Goal: Transaction & Acquisition: Book appointment/travel/reservation

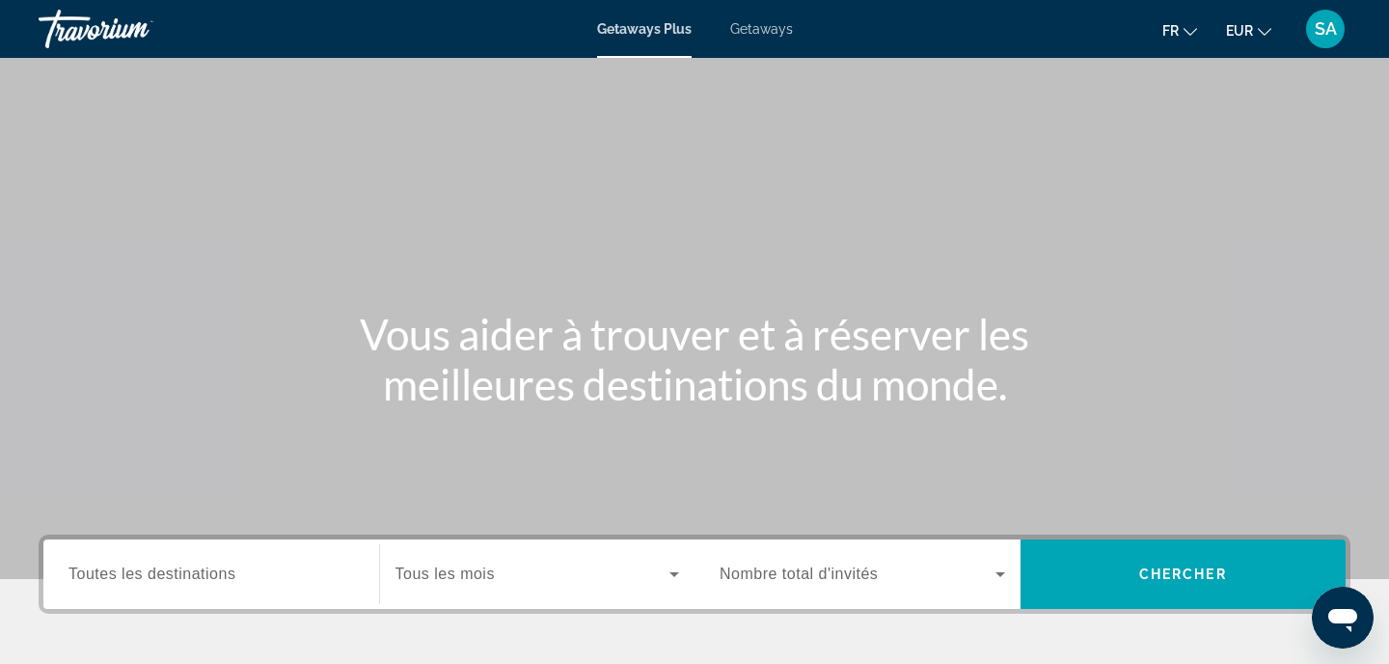
click at [760, 33] on span "Getaways" at bounding box center [761, 28] width 63 height 15
click at [180, 579] on span "Toutes les destinations" at bounding box center [151, 573] width 167 height 16
click at [180, 579] on input "Destination Toutes les destinations" at bounding box center [211, 574] width 286 height 23
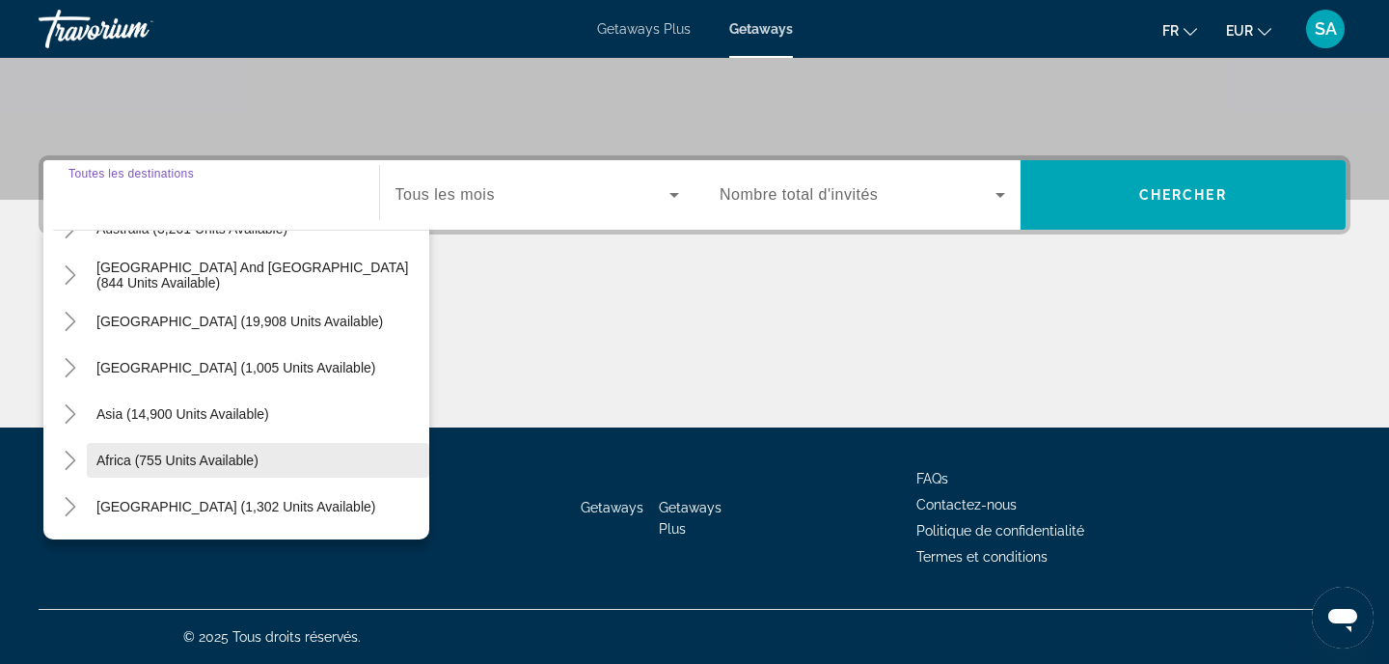
scroll to position [313, 0]
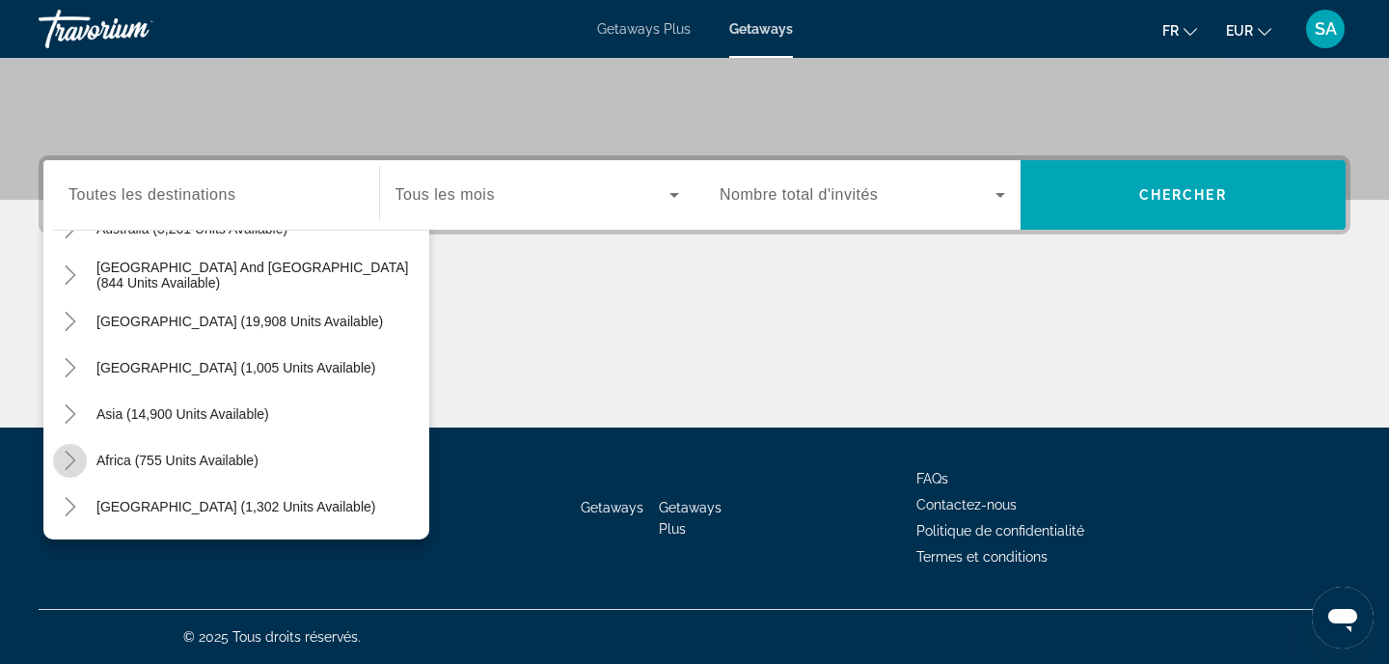
click at [67, 464] on icon "Toggle Africa (755 units available)" at bounding box center [70, 459] width 19 height 19
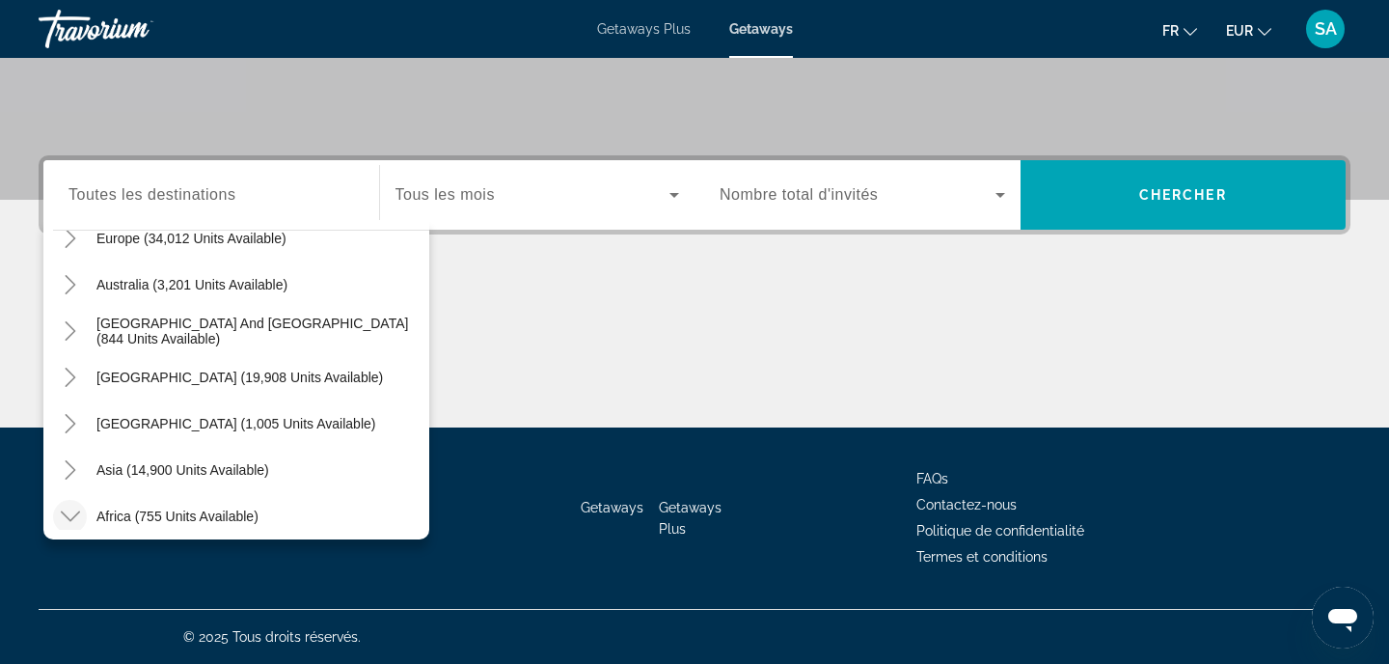
scroll to position [249, 0]
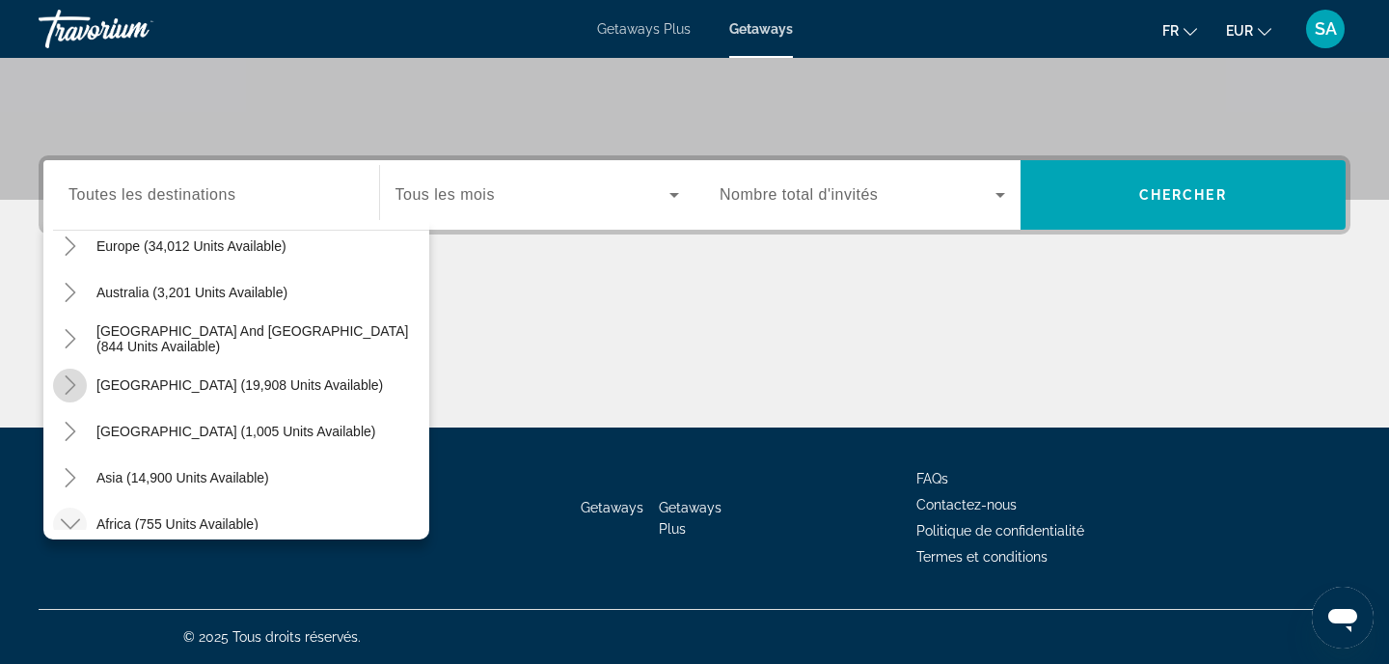
click at [69, 393] on icon "Toggle South America (19,908 units available)" at bounding box center [70, 384] width 19 height 19
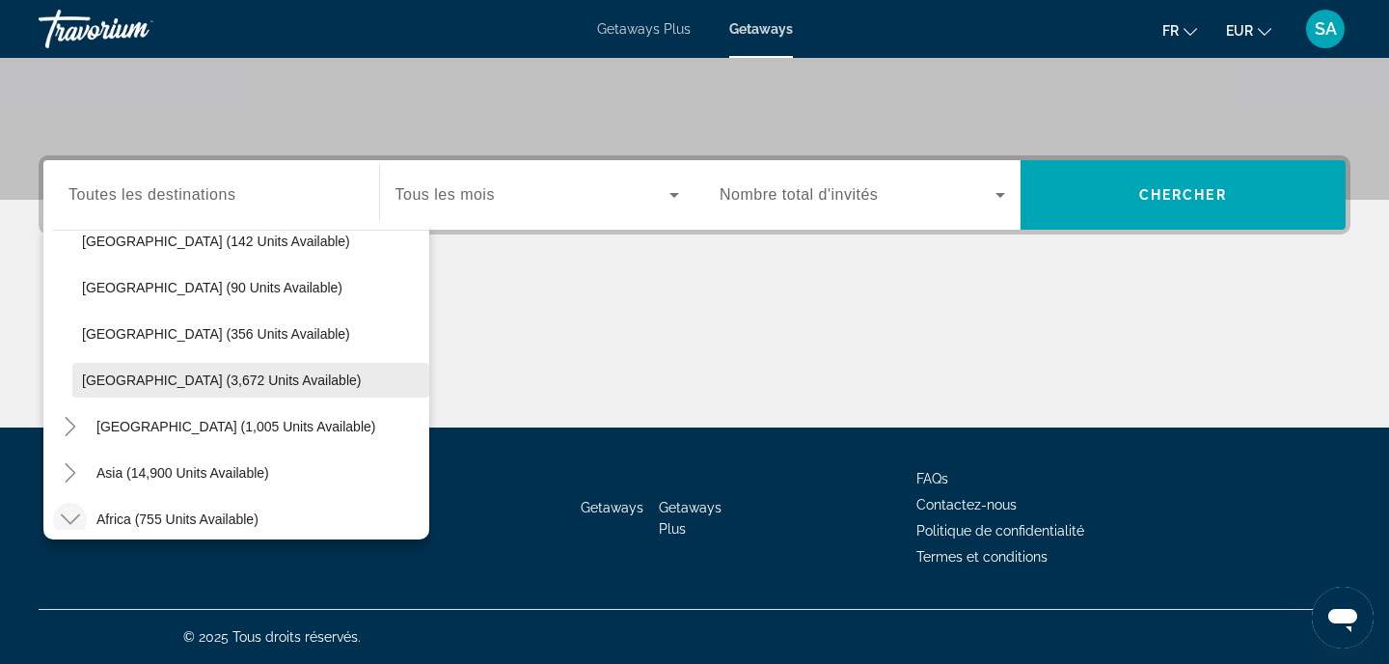
scroll to position [627, 0]
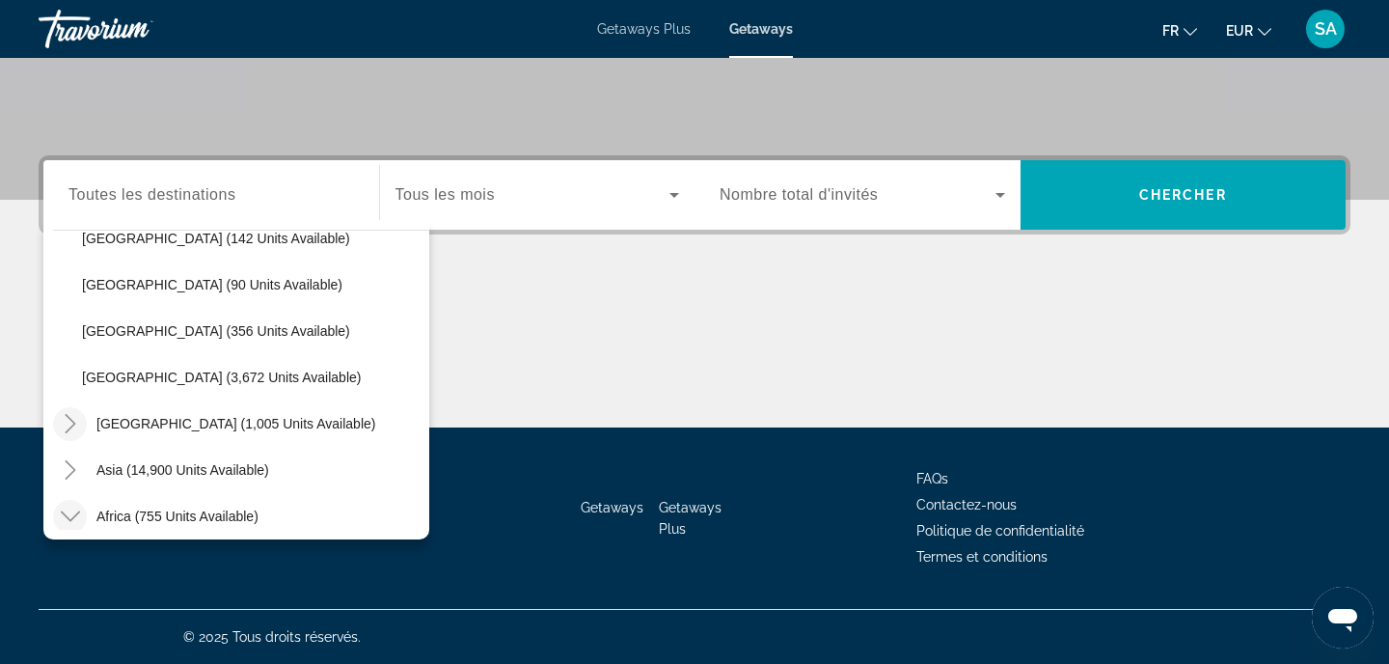
click at [73, 418] on icon "Toggle Central America (1,005 units available)" at bounding box center [70, 423] width 19 height 19
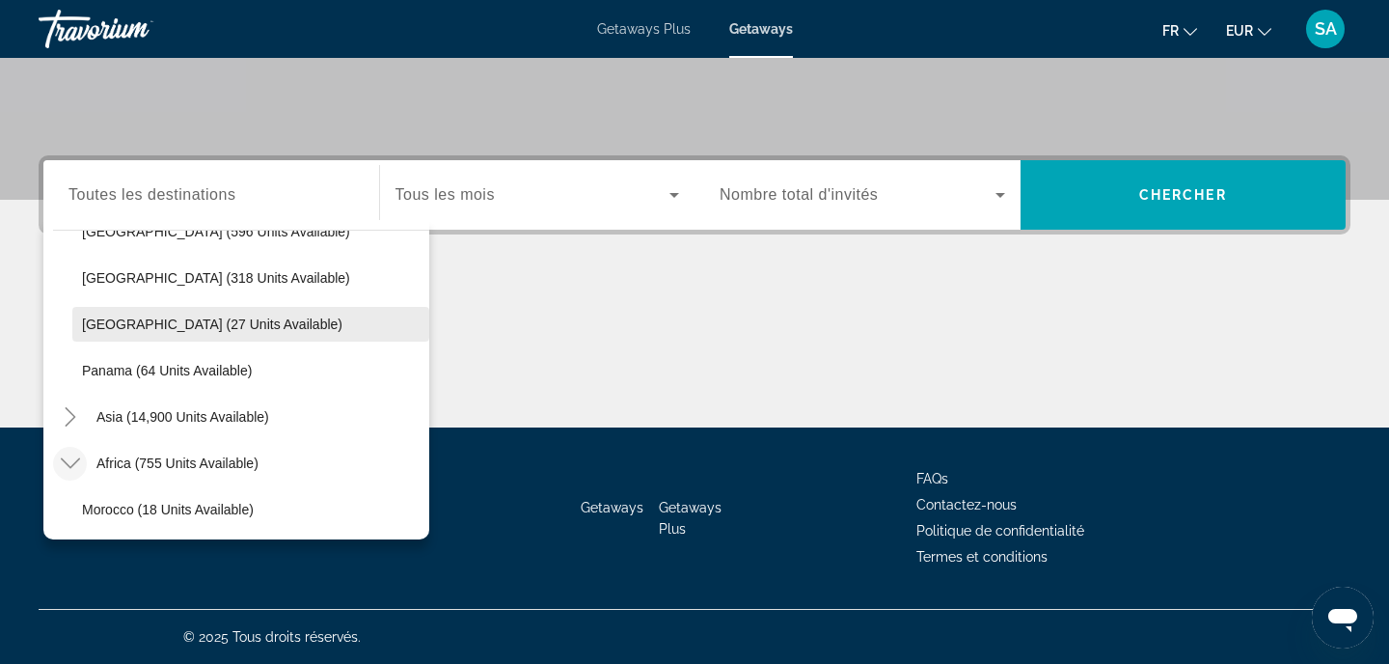
scroll to position [867, 0]
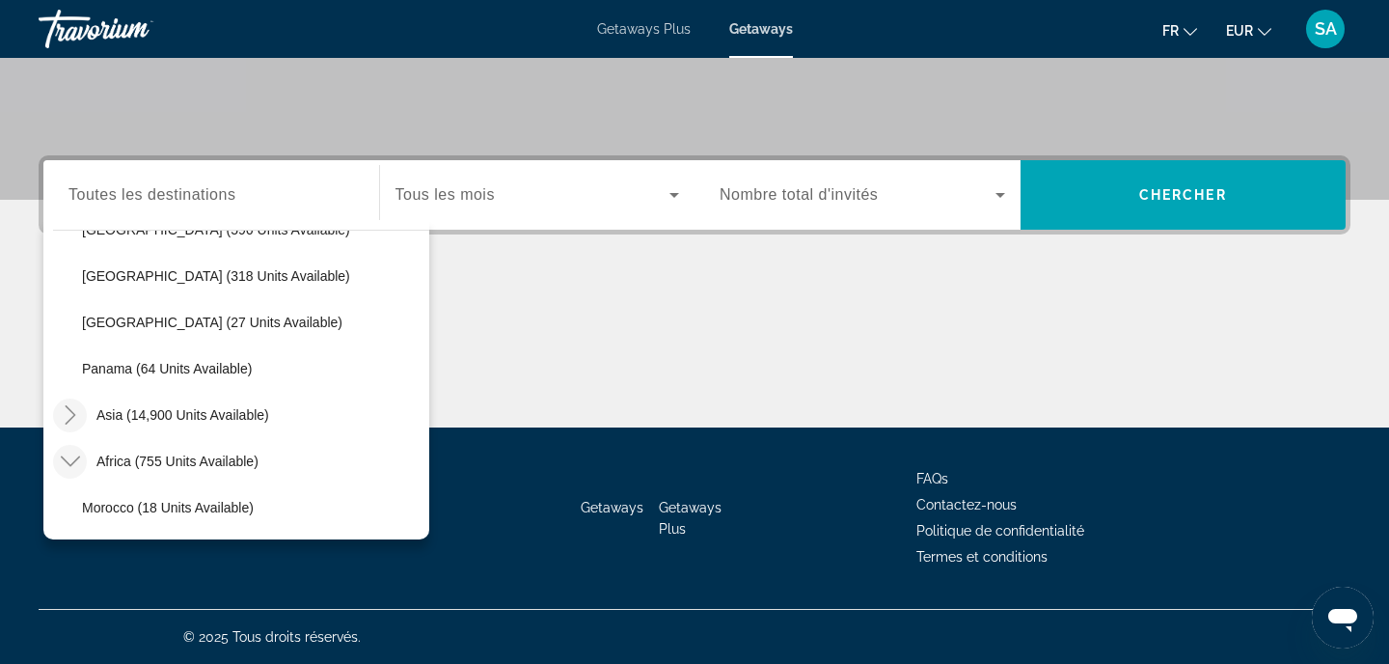
click at [73, 418] on icon "Toggle Asia (14,900 units available)" at bounding box center [70, 414] width 11 height 19
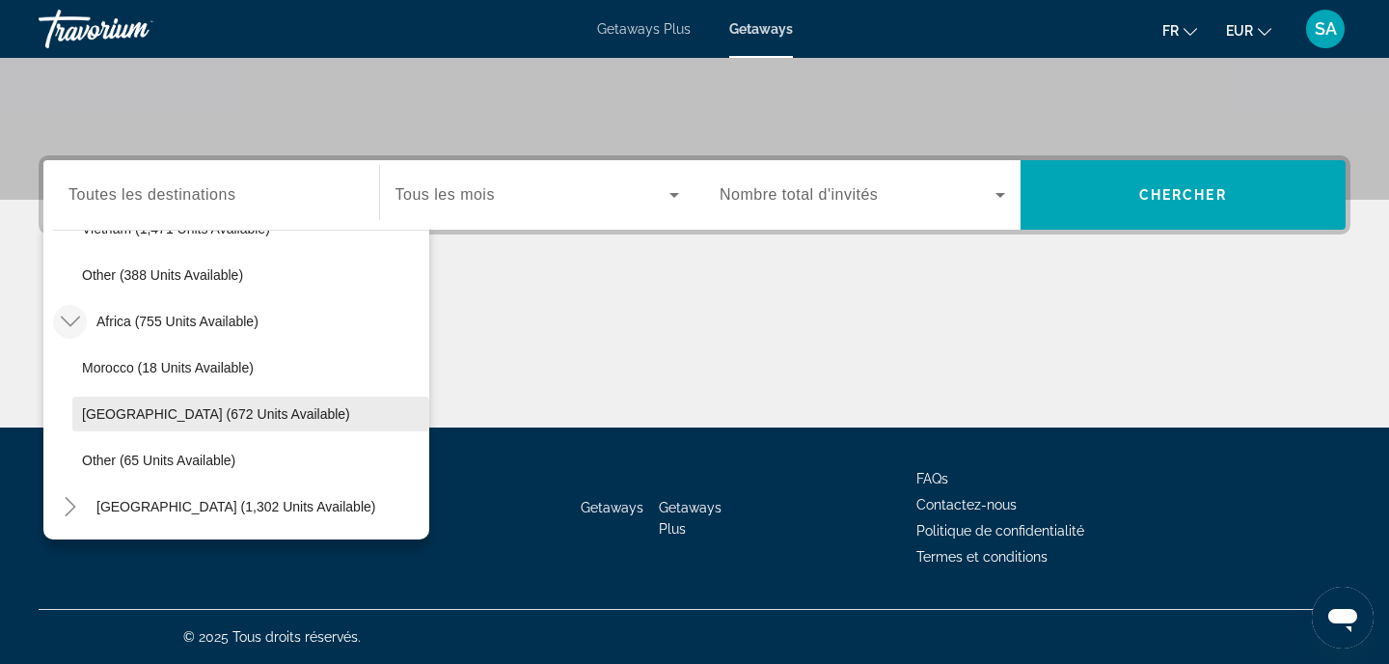
scroll to position [379, 0]
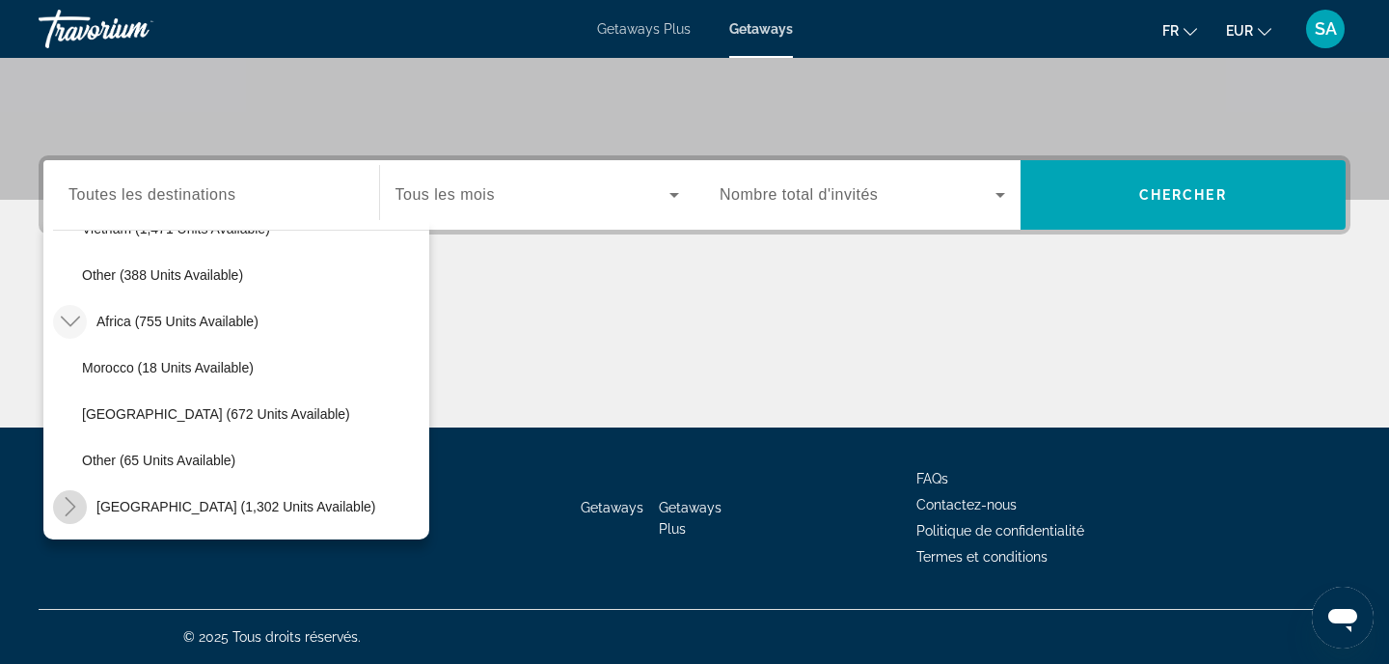
click at [84, 504] on mat-icon "Toggle Middle East (1,302 units available)" at bounding box center [70, 507] width 34 height 34
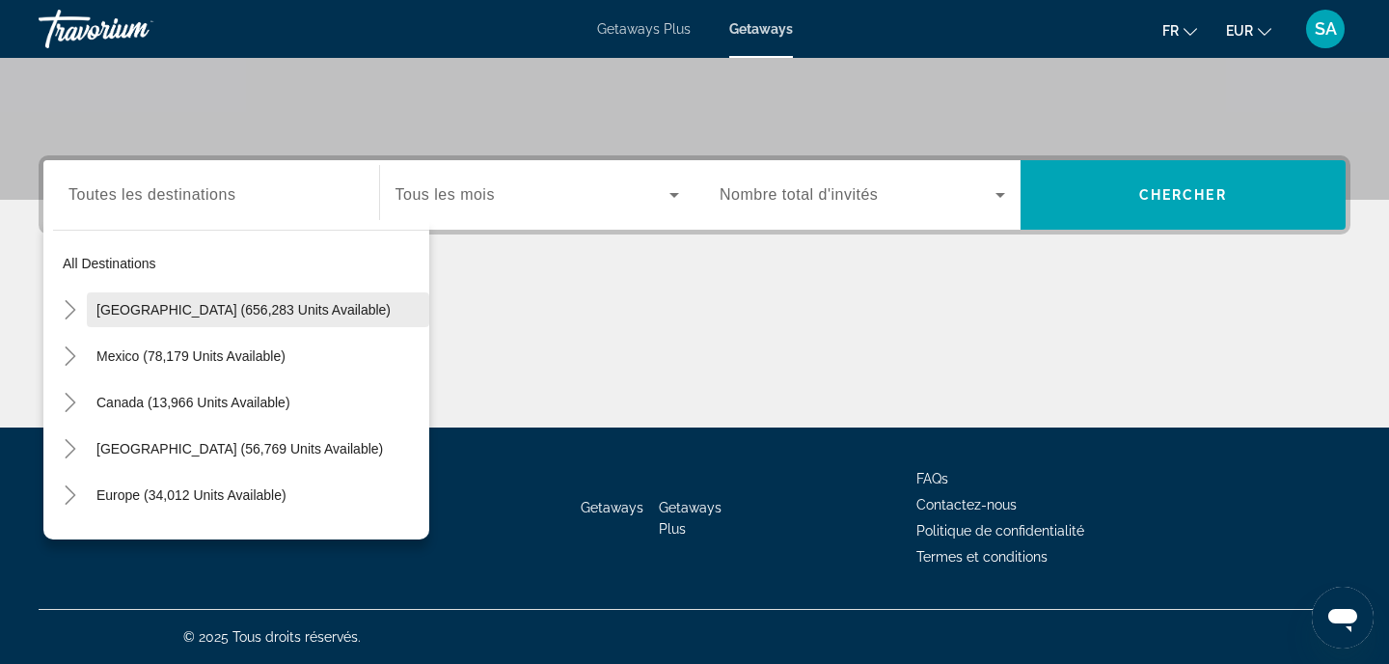
scroll to position [0, 0]
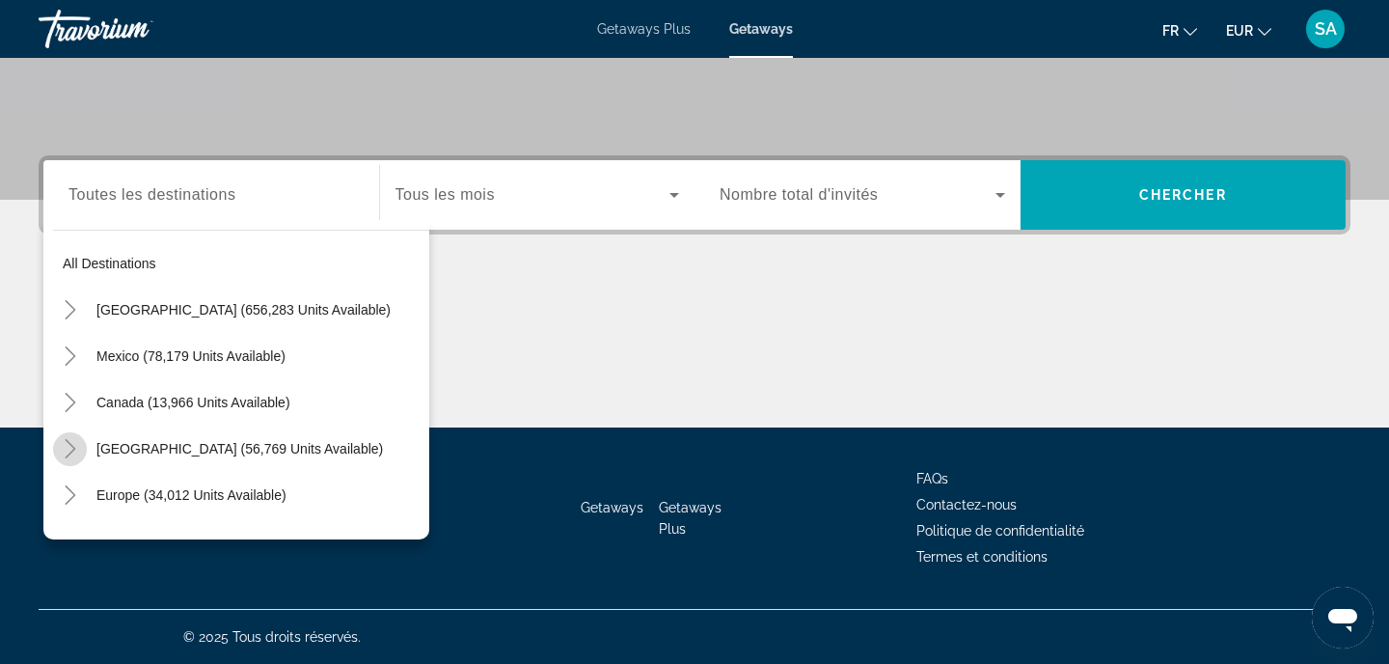
click at [75, 444] on icon "Toggle Caribbean & Atlantic Islands (56,769 units available)" at bounding box center [70, 448] width 19 height 19
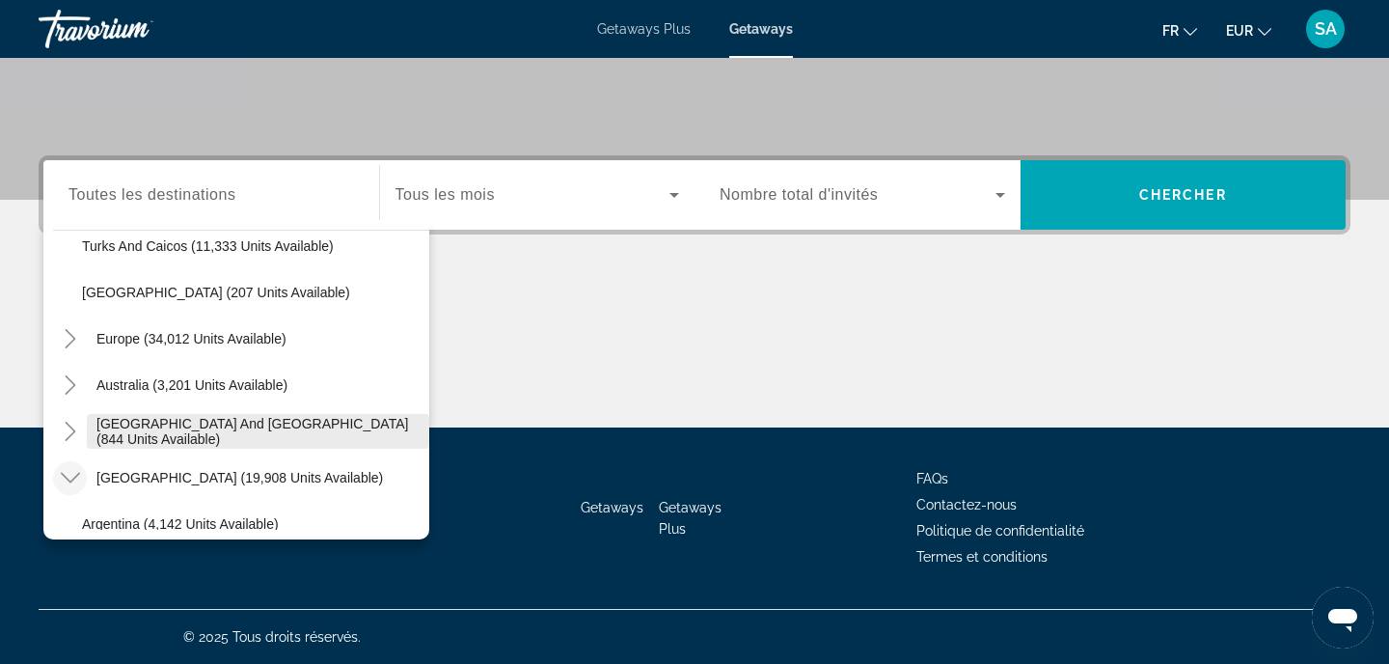
scroll to position [805, 0]
click at [70, 431] on icon "Toggle South Pacific and Oceania (844 units available)" at bounding box center [70, 430] width 19 height 19
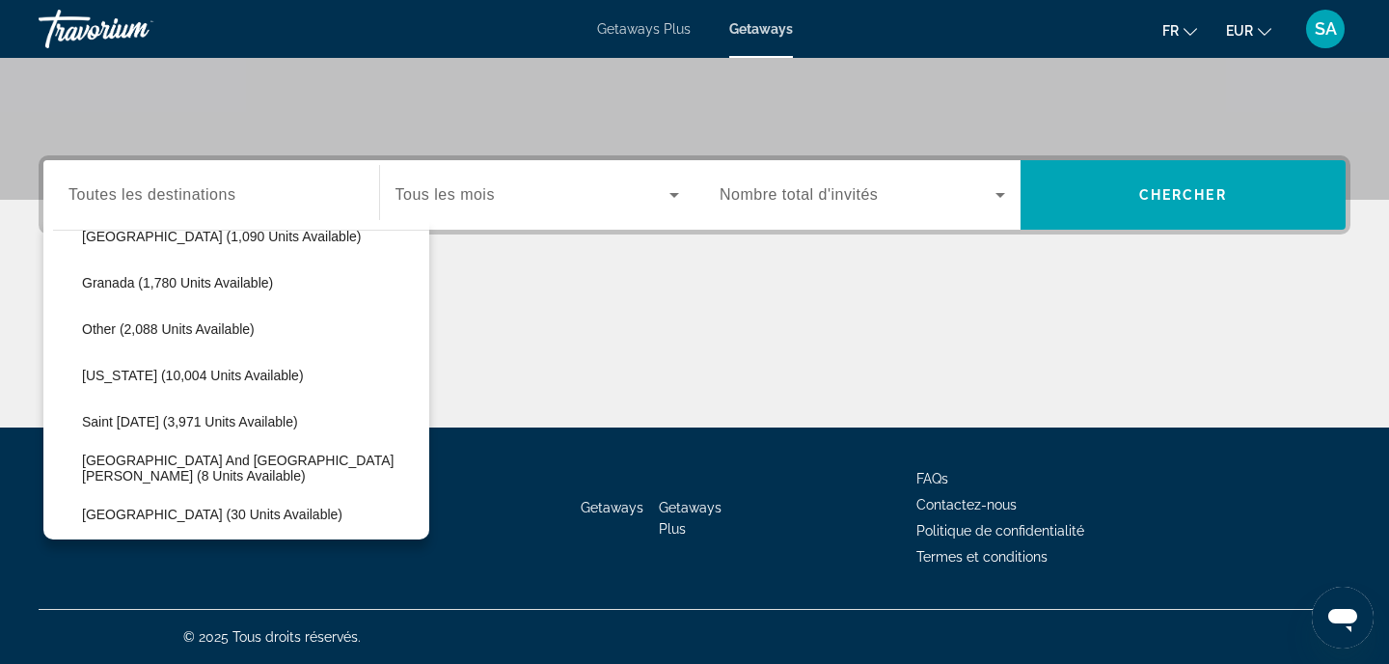
scroll to position [504, 0]
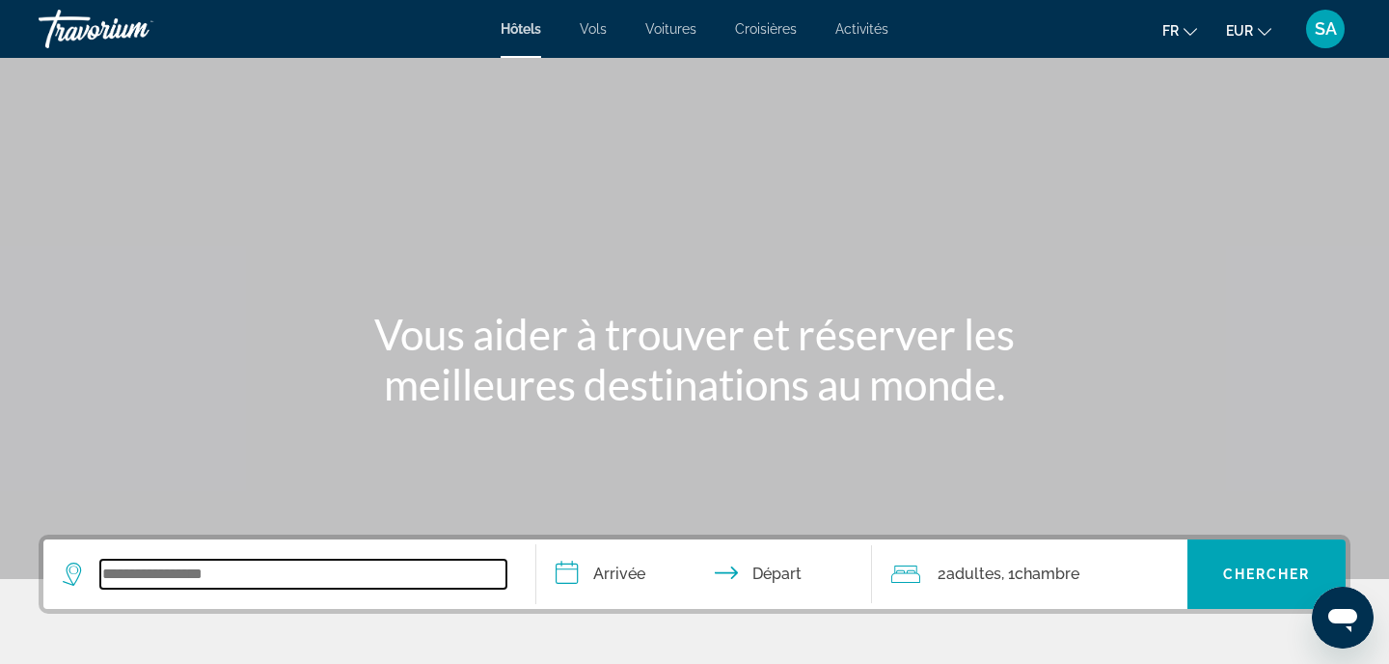
click at [209, 578] on input "Search widget" at bounding box center [303, 573] width 406 height 29
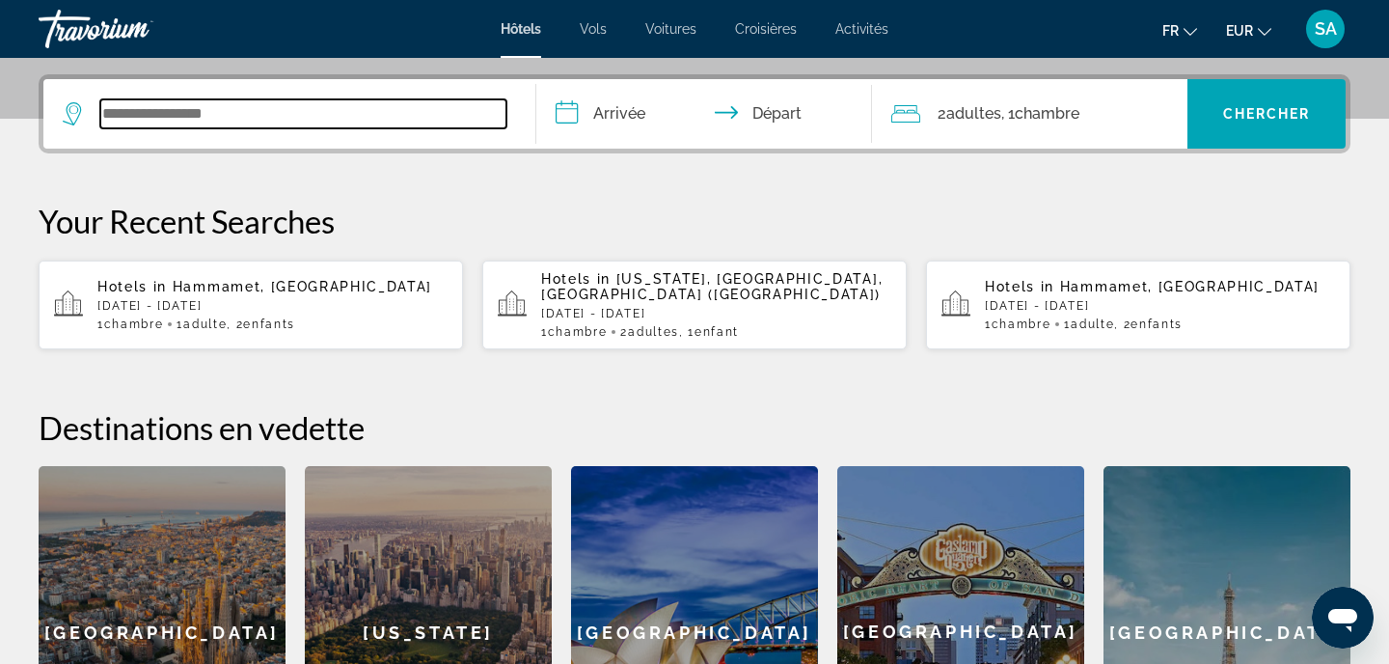
scroll to position [472, 0]
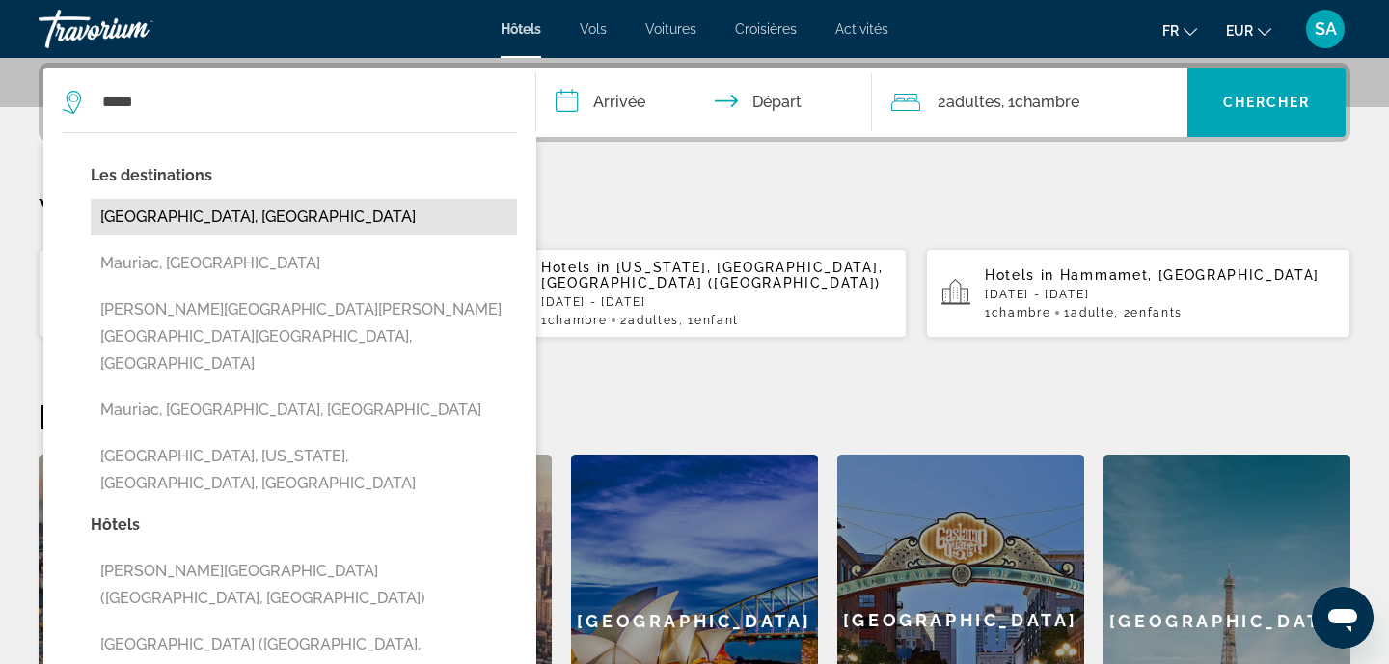
click at [272, 213] on button "[GEOGRAPHIC_DATA], [GEOGRAPHIC_DATA]" at bounding box center [304, 217] width 426 height 37
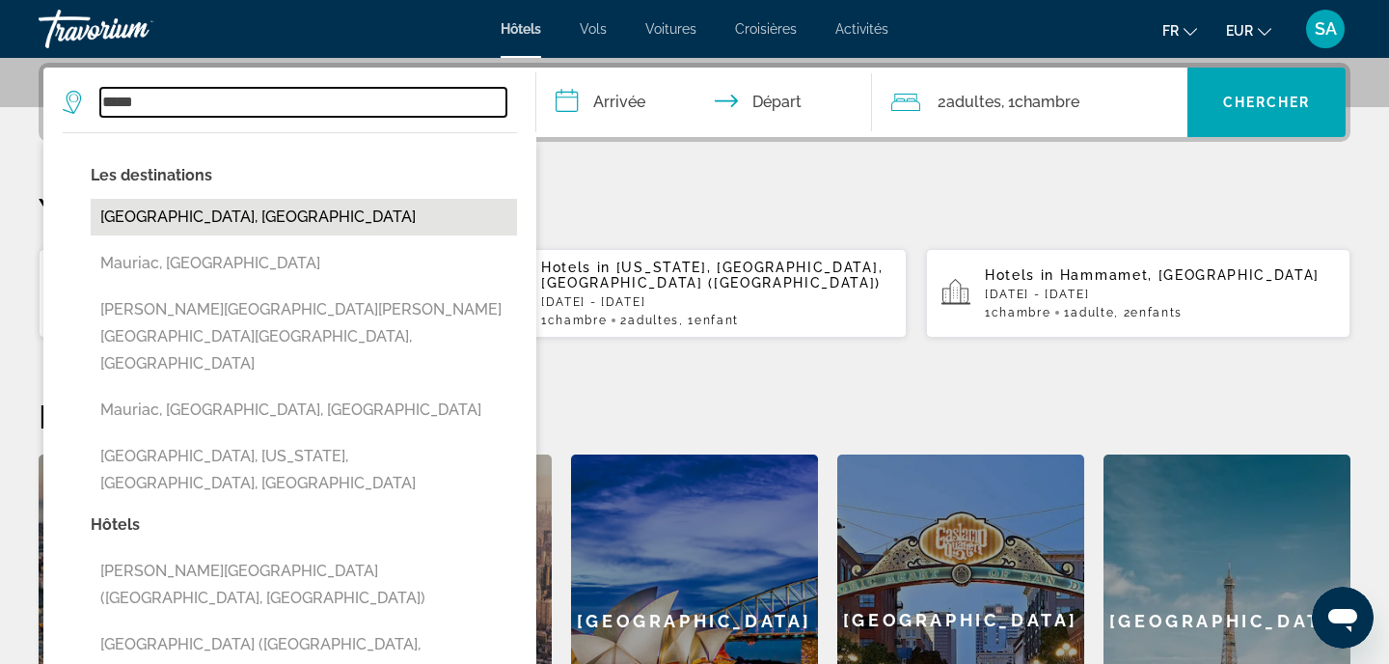
type input "**********"
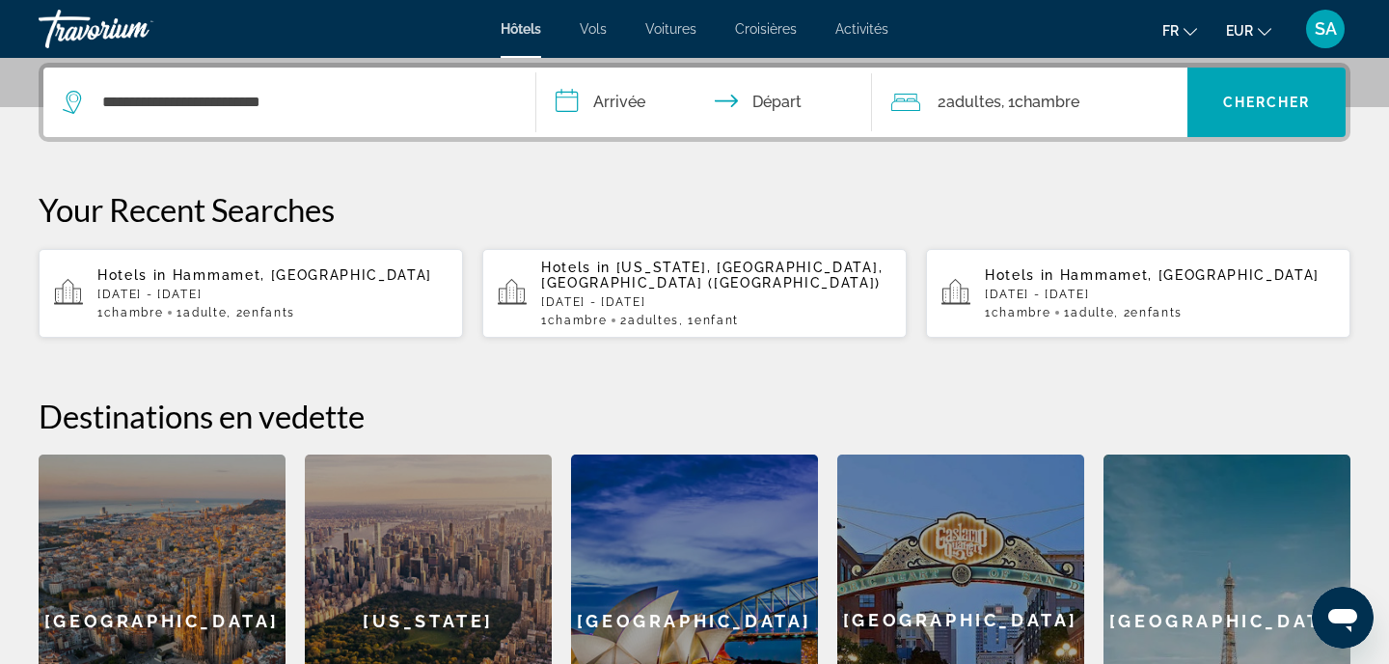
click at [617, 110] on input "**********" at bounding box center [707, 105] width 343 height 75
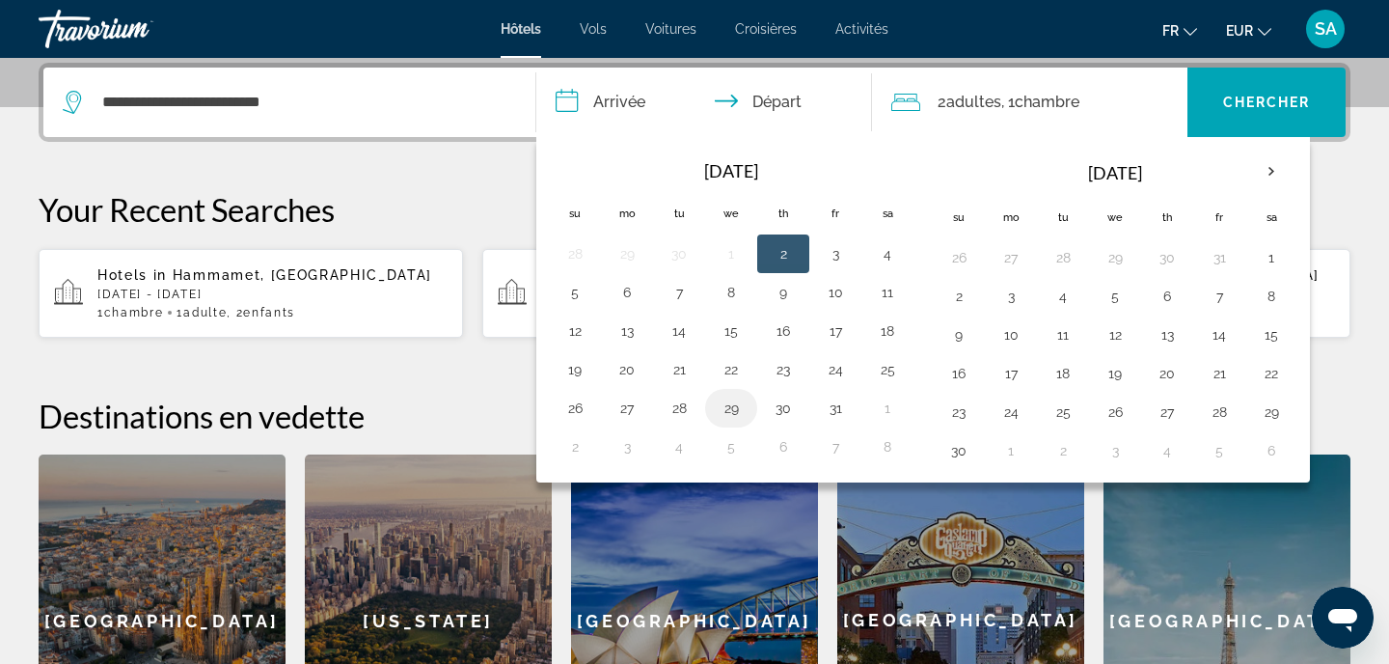
click at [730, 404] on button "29" at bounding box center [731, 408] width 31 height 27
click at [722, 400] on button "29" at bounding box center [731, 408] width 31 height 27
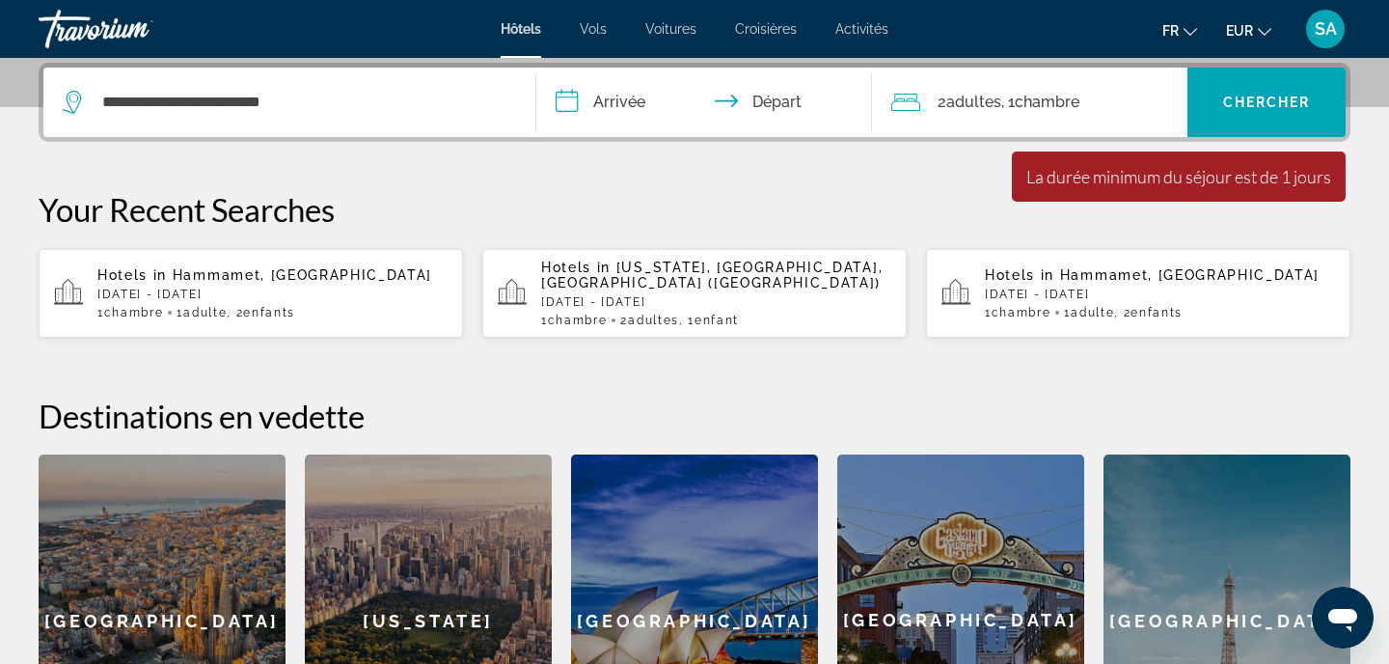
click at [578, 91] on input "**********" at bounding box center [707, 105] width 343 height 75
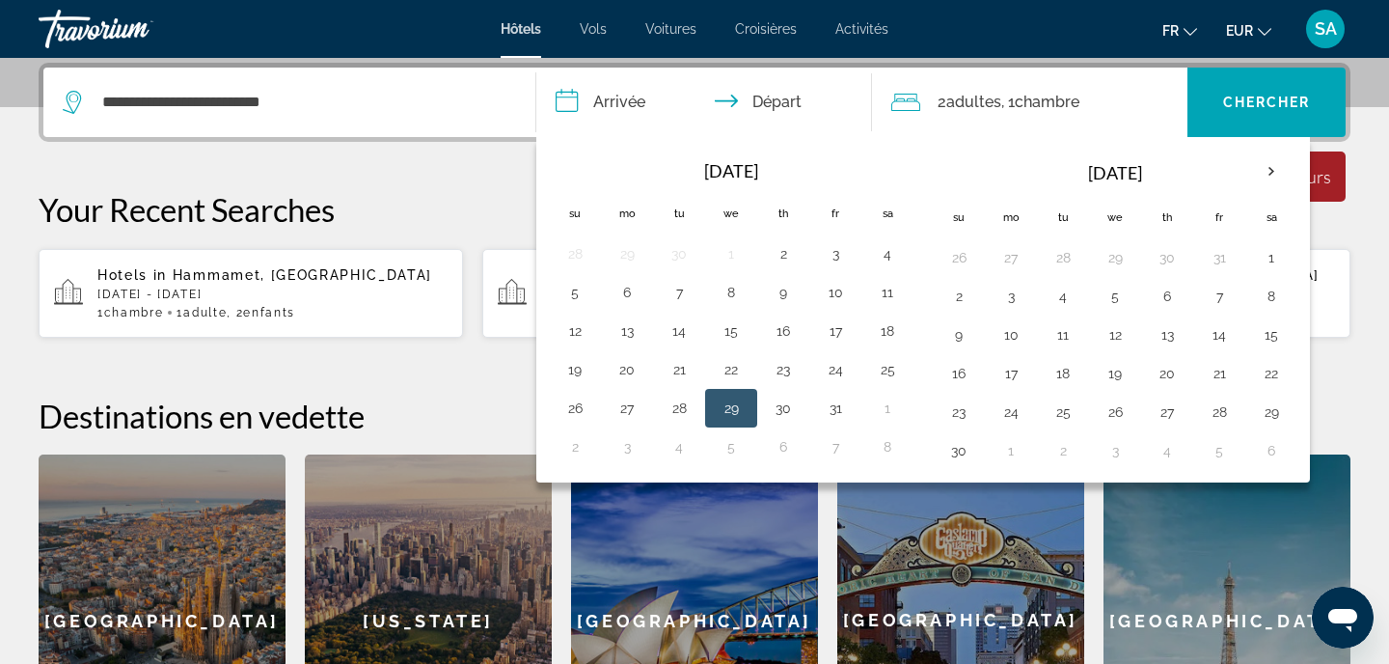
click at [741, 412] on button "29" at bounding box center [731, 408] width 31 height 27
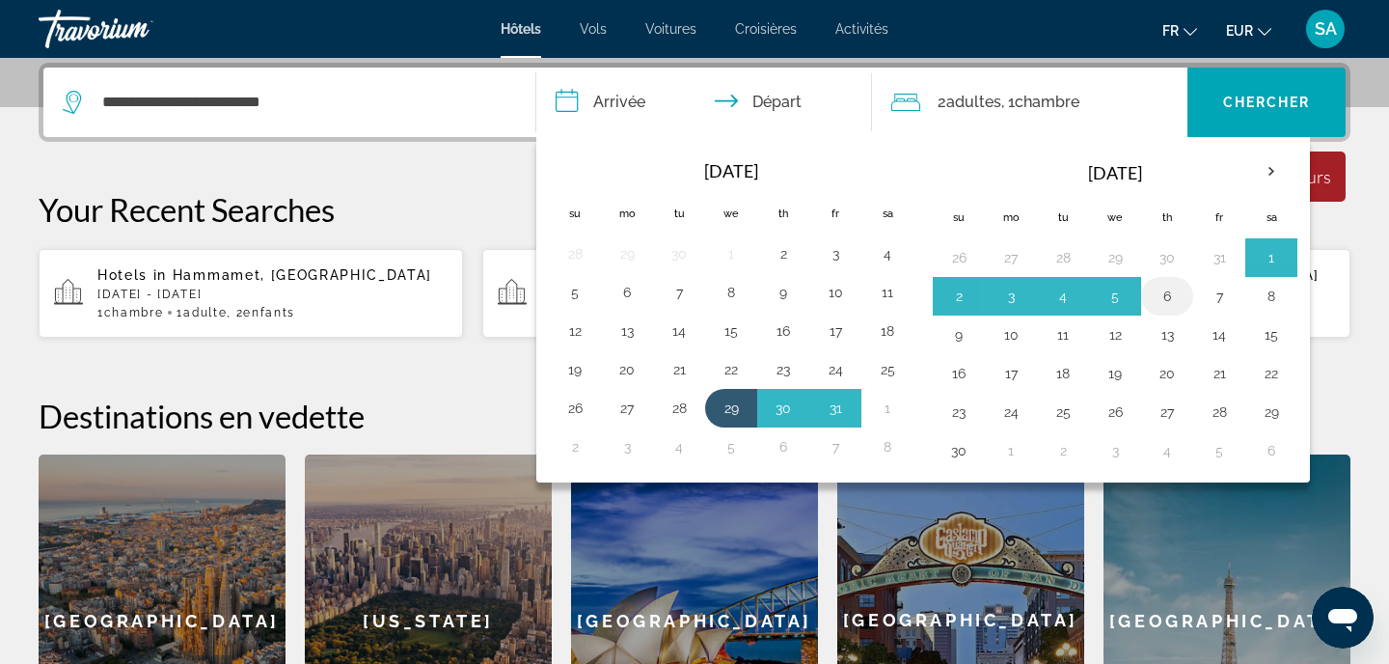
click at [1174, 295] on button "6" at bounding box center [1167, 296] width 31 height 27
type input "**********"
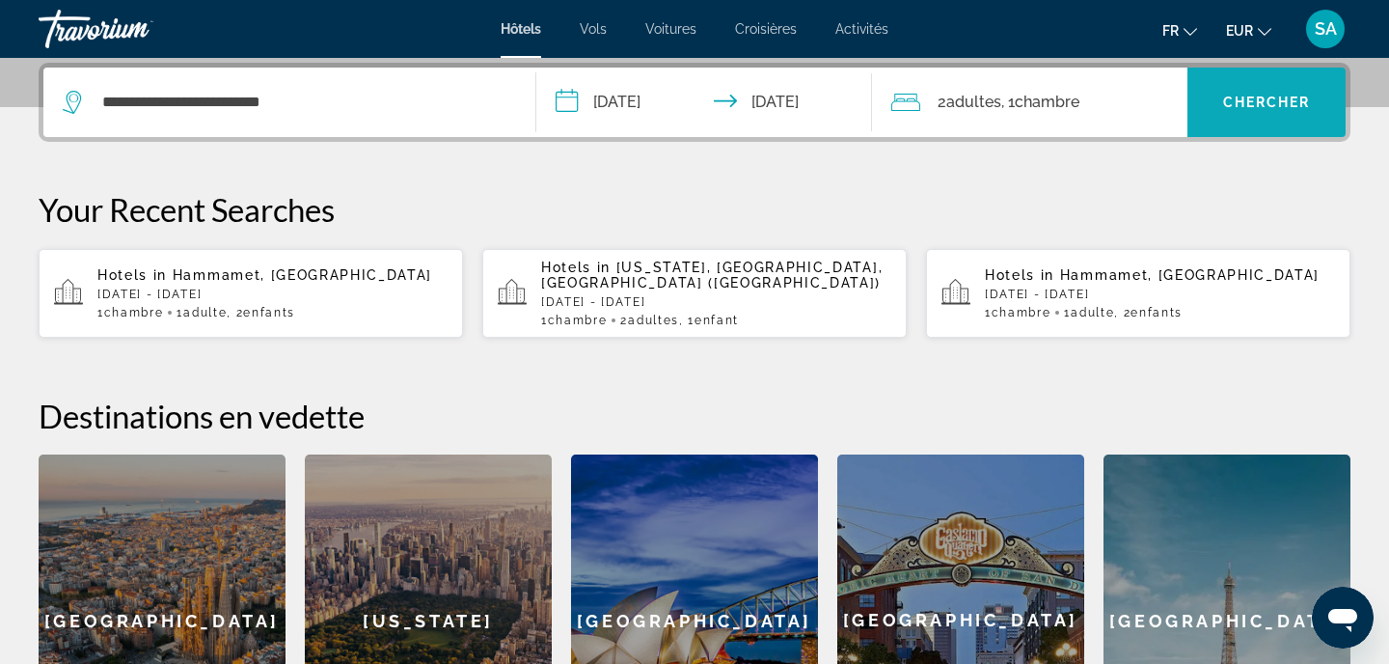
click at [1302, 100] on span "Chercher" at bounding box center [1267, 102] width 88 height 15
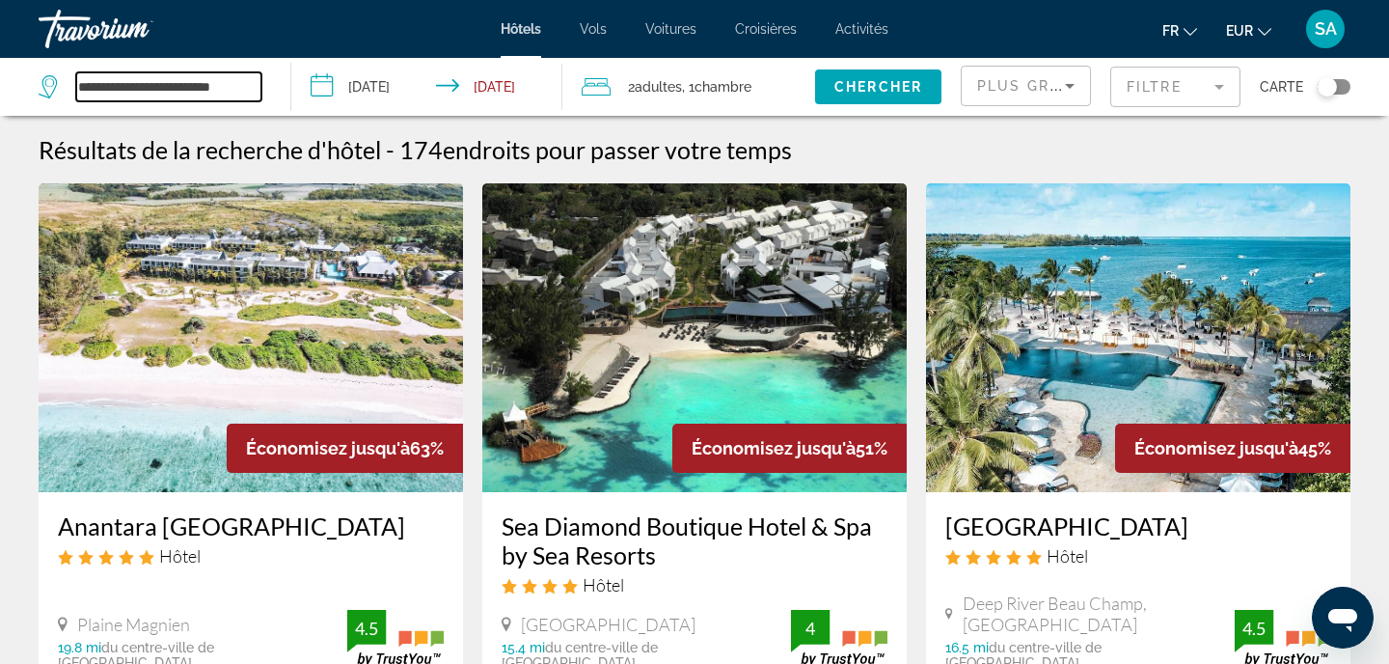
click at [182, 95] on input "**********" at bounding box center [168, 86] width 185 height 29
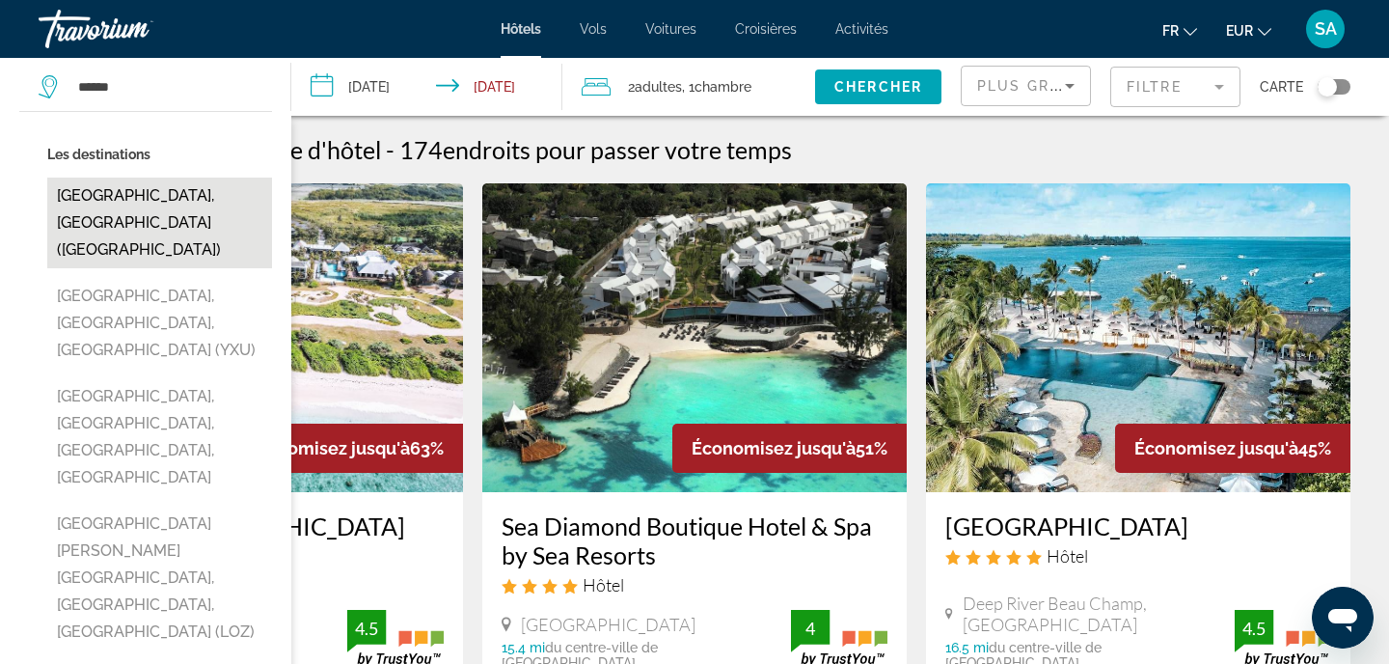
drag, startPoint x: 211, startPoint y: 163, endPoint x: 77, endPoint y: 216, distance: 144.2
click at [77, 216] on button "[GEOGRAPHIC_DATA], [GEOGRAPHIC_DATA] ([GEOGRAPHIC_DATA])" at bounding box center [159, 222] width 225 height 91
type input "**********"
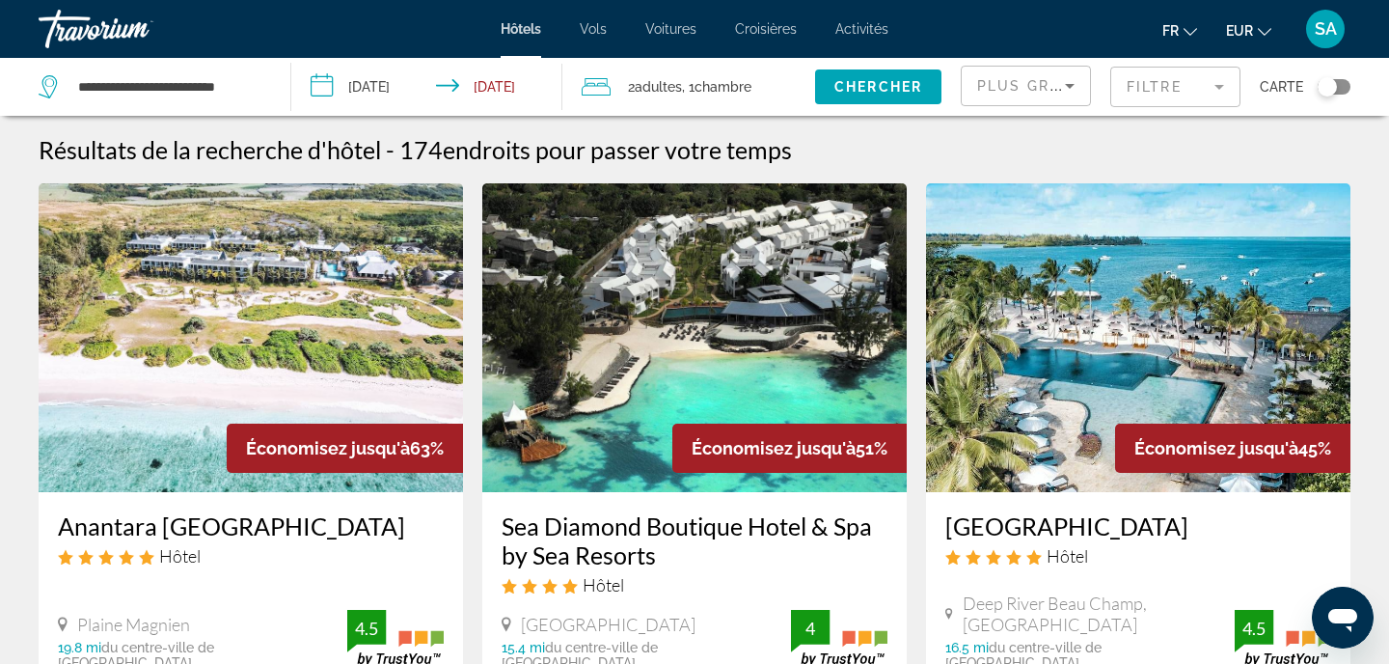
click at [389, 90] on input "**********" at bounding box center [431, 90] width 280 height 64
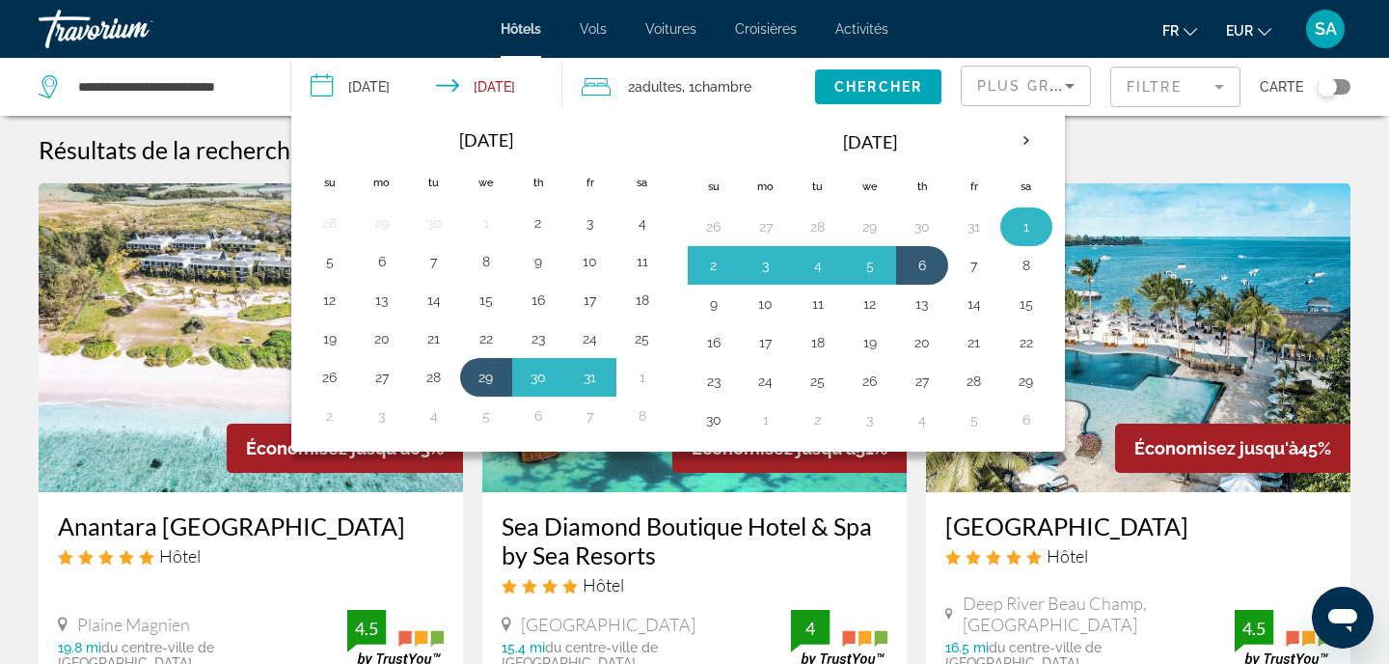
click at [1018, 231] on button "1" at bounding box center [1026, 226] width 31 height 27
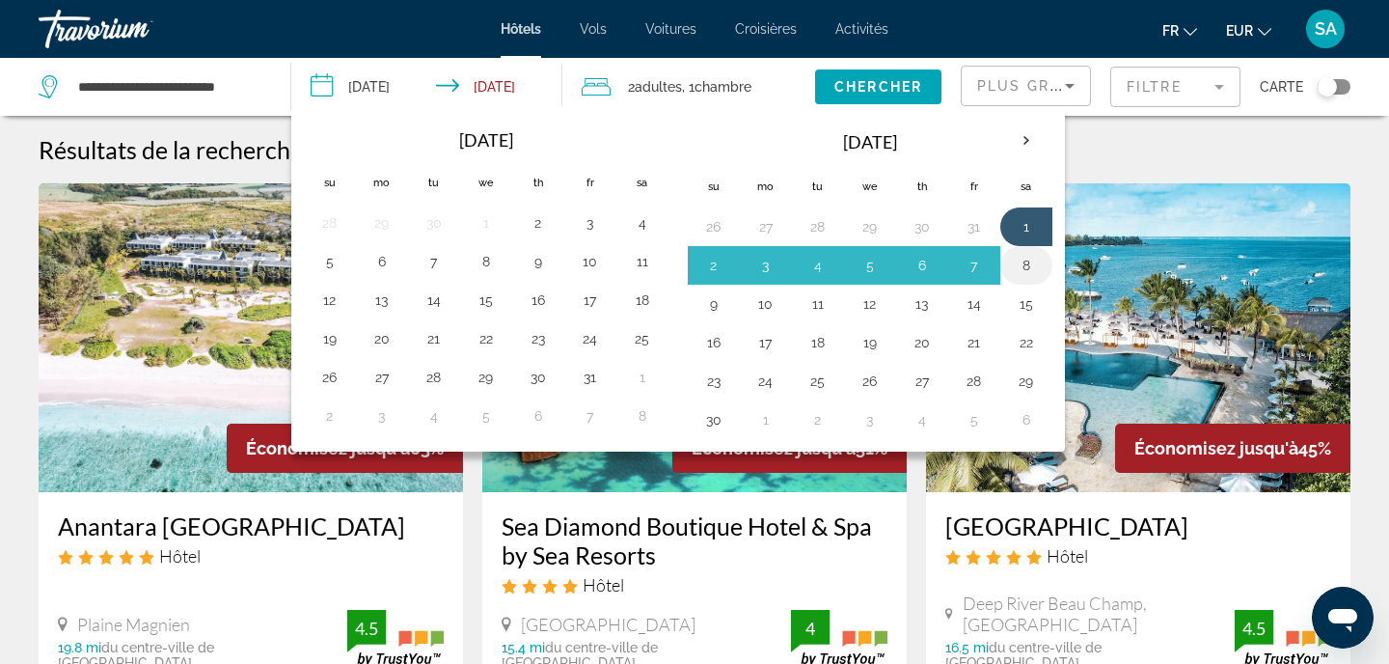
click at [1031, 264] on button "8" at bounding box center [1026, 265] width 31 height 27
type input "**********"
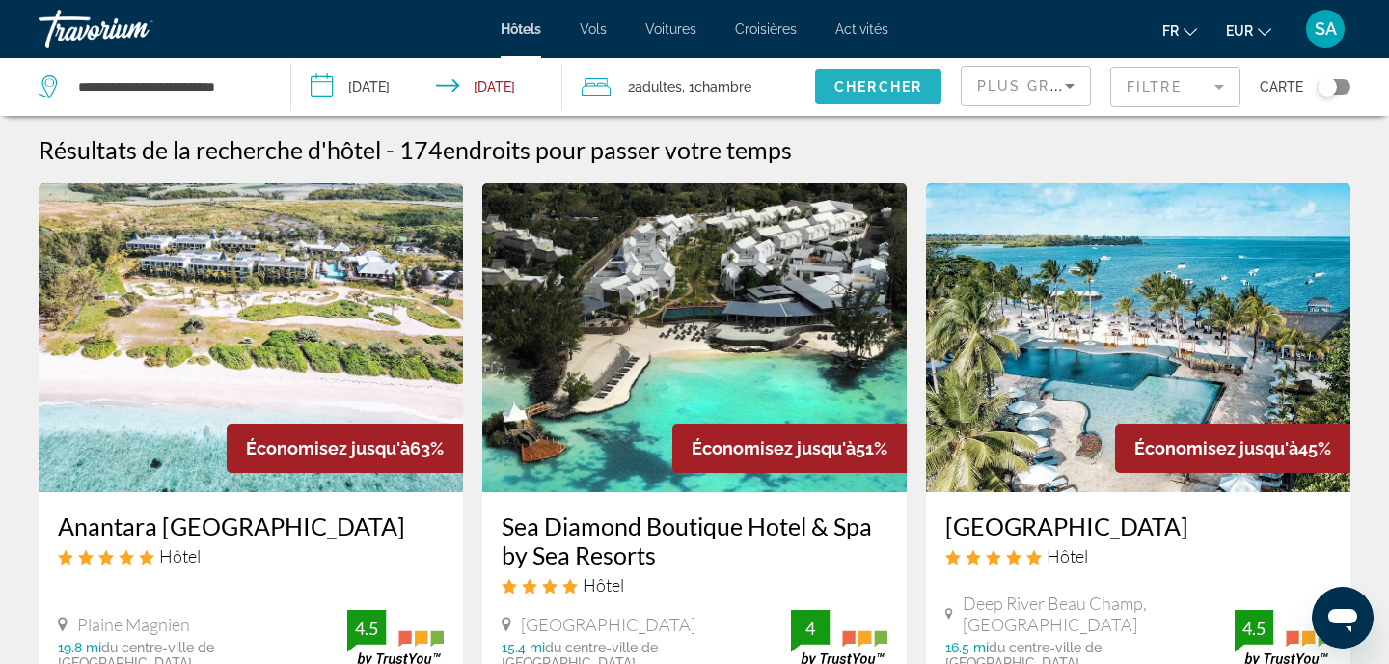
click at [894, 86] on span "Chercher" at bounding box center [878, 86] width 88 height 15
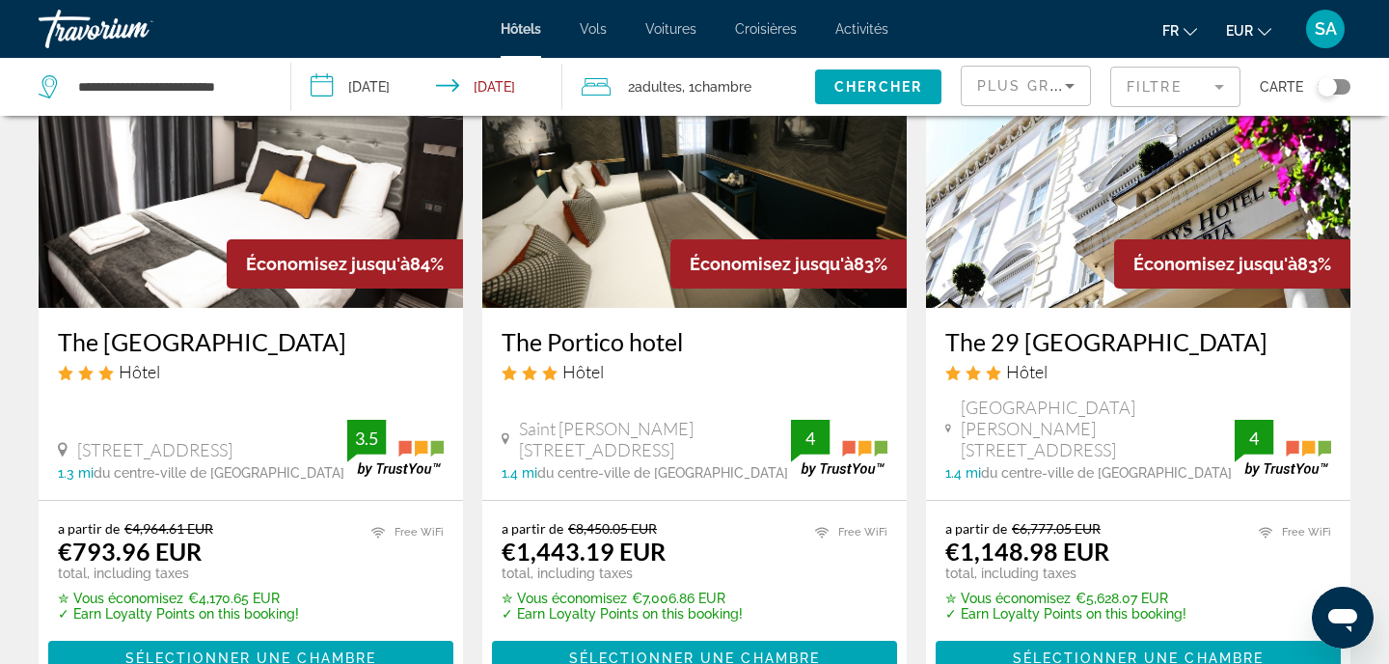
scroll to position [186, 0]
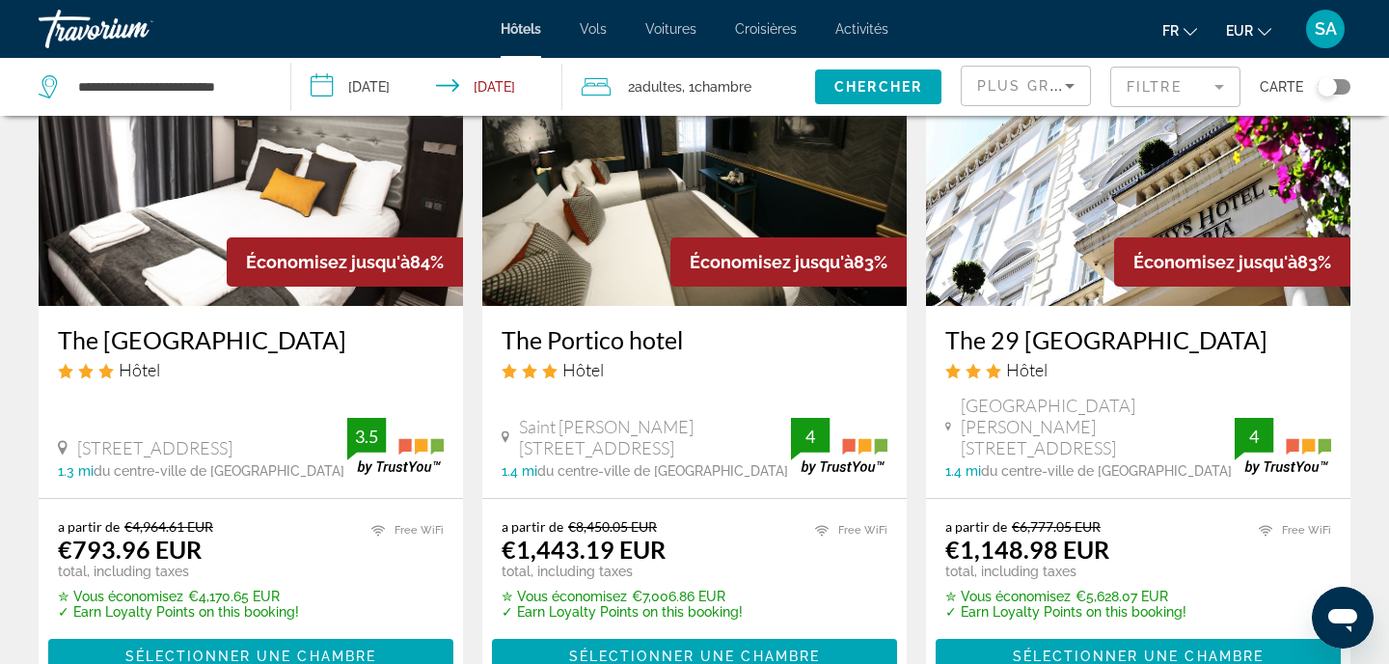
click at [233, 221] on img "Main content" at bounding box center [251, 151] width 424 height 309
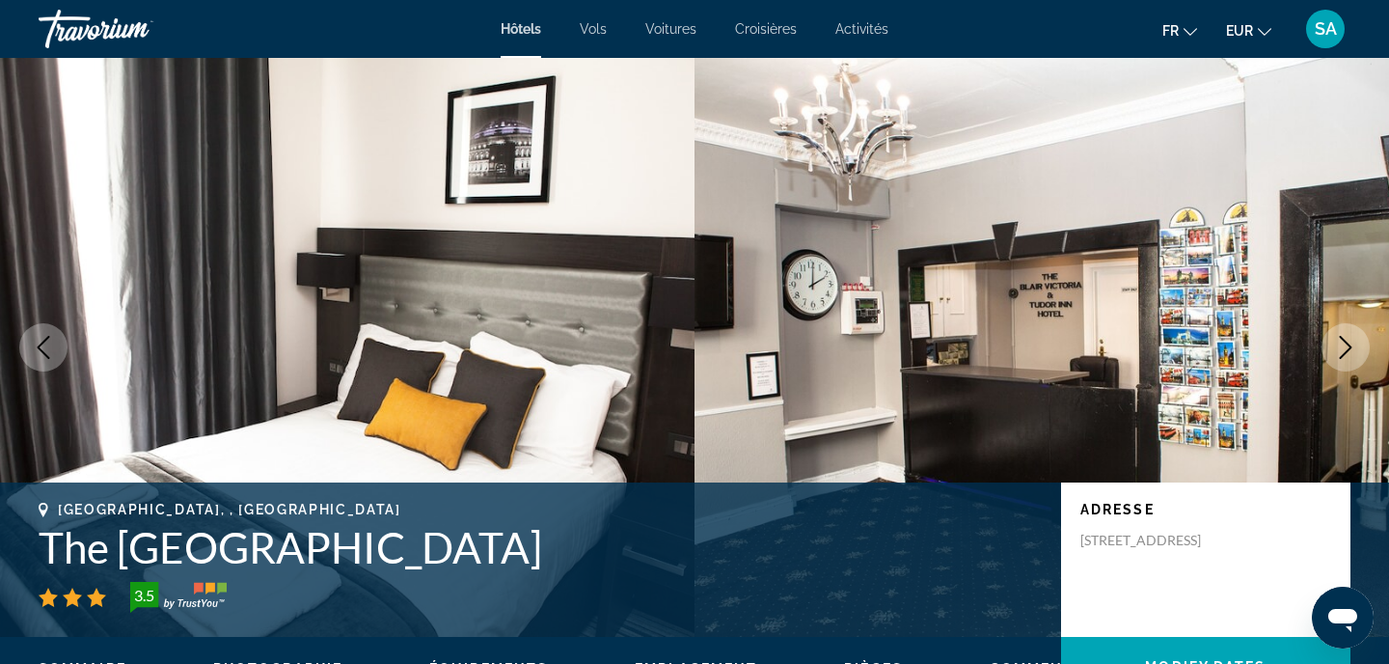
click at [179, 552] on h1 "The [GEOGRAPHIC_DATA]" at bounding box center [540, 547] width 1003 height 50
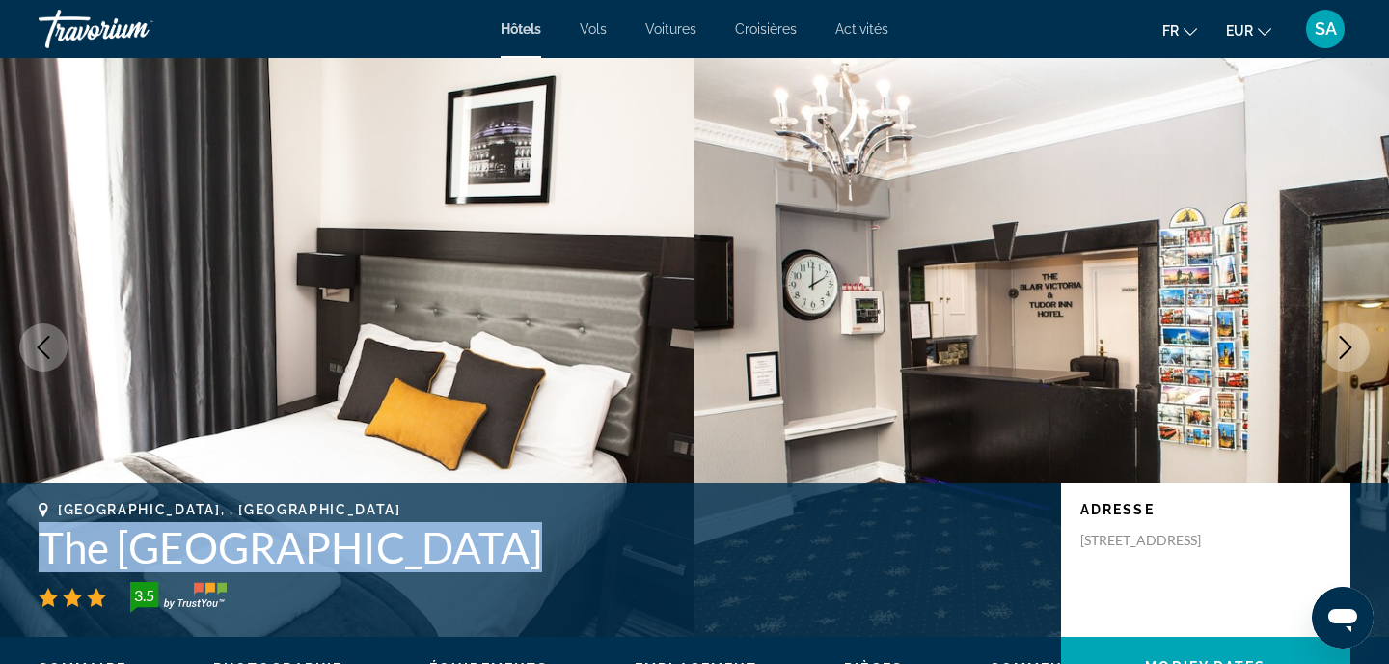
copy h1 "The [GEOGRAPHIC_DATA]"
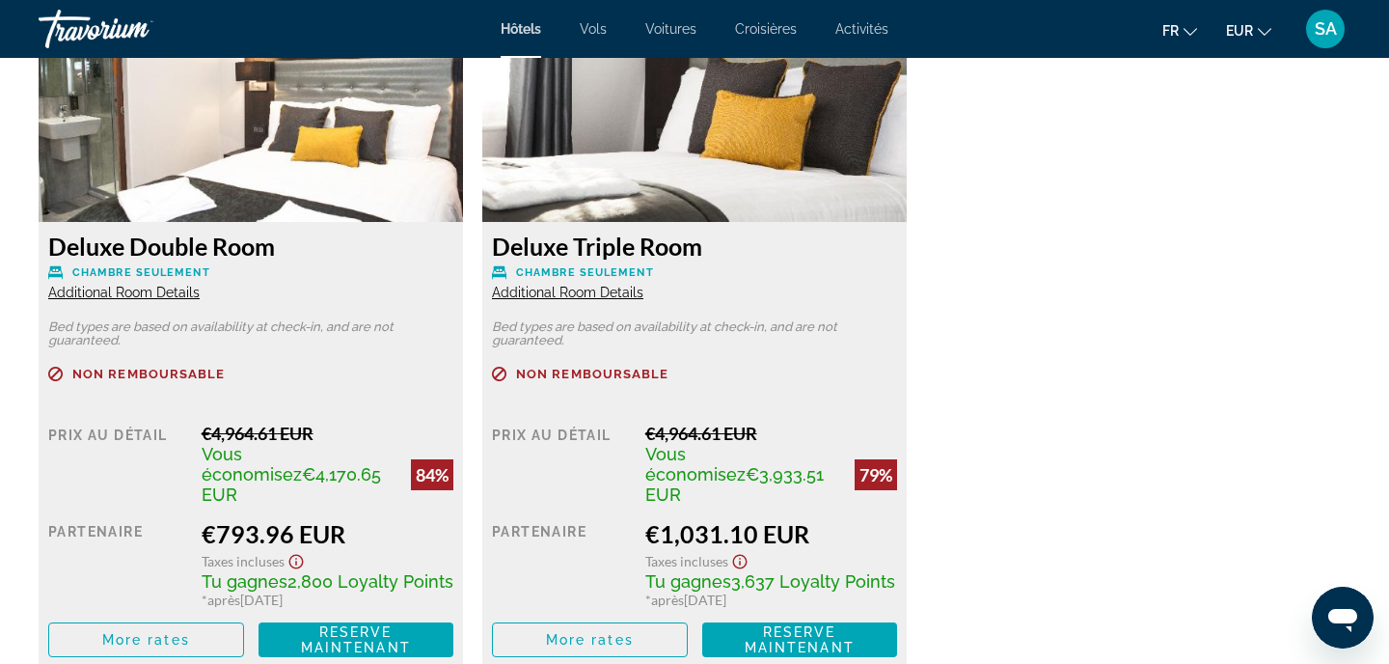
scroll to position [2746, 0]
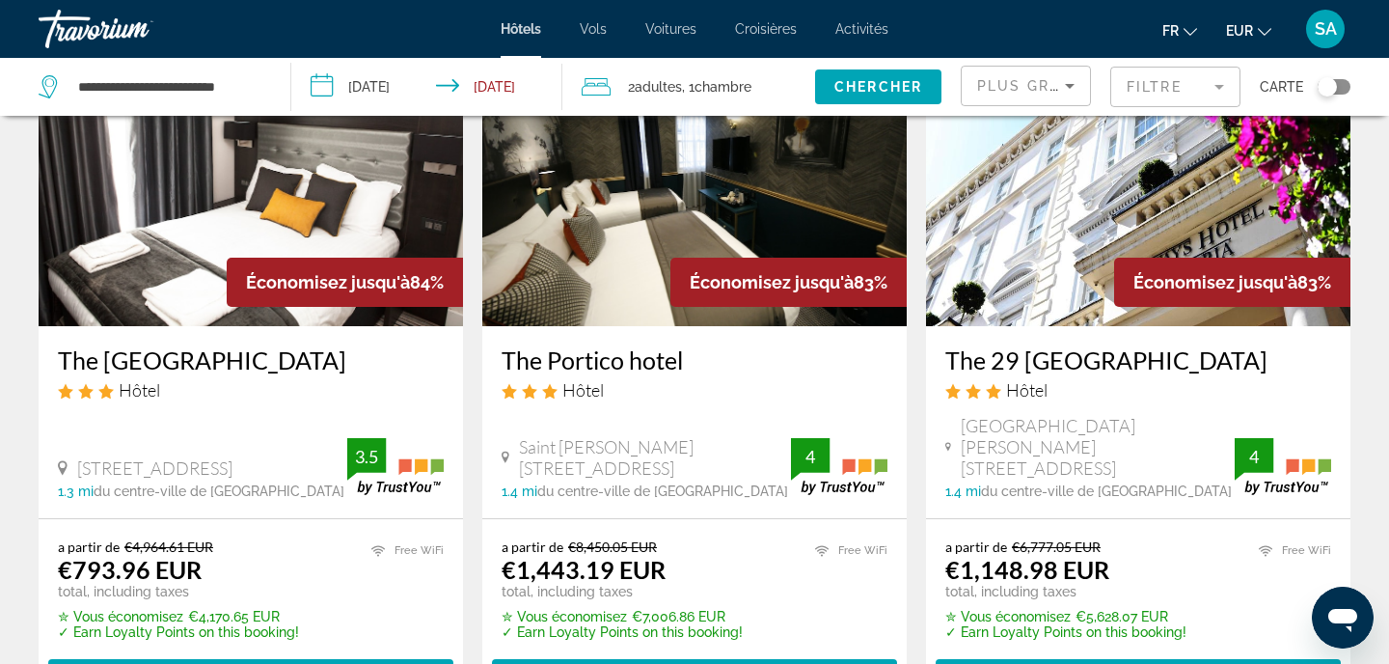
scroll to position [167, 0]
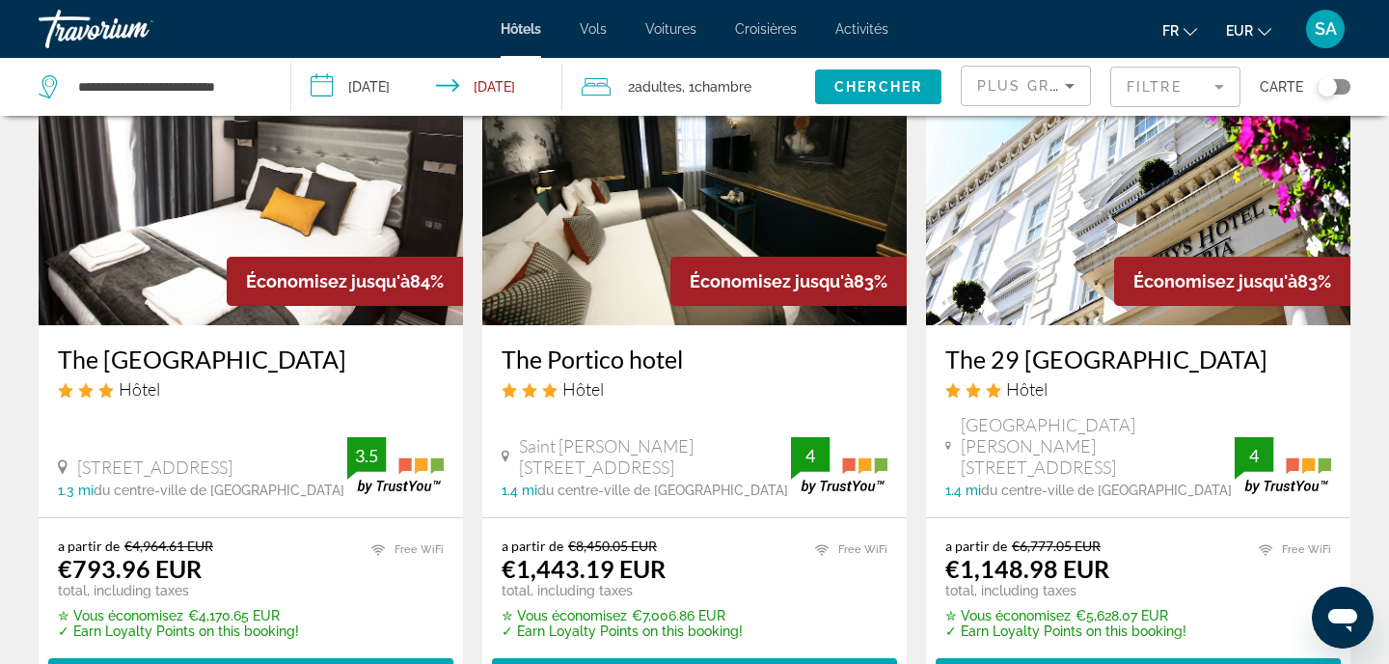
click at [665, 274] on img "Main content" at bounding box center [694, 170] width 424 height 309
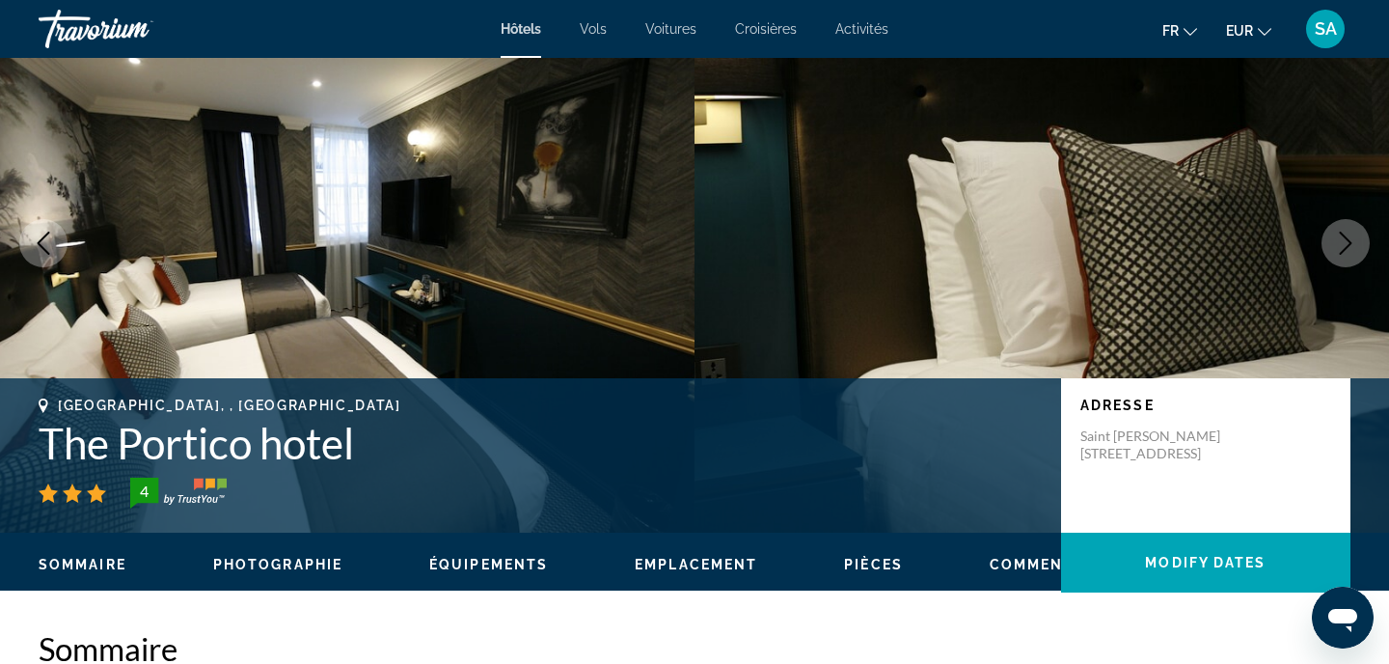
scroll to position [122, 0]
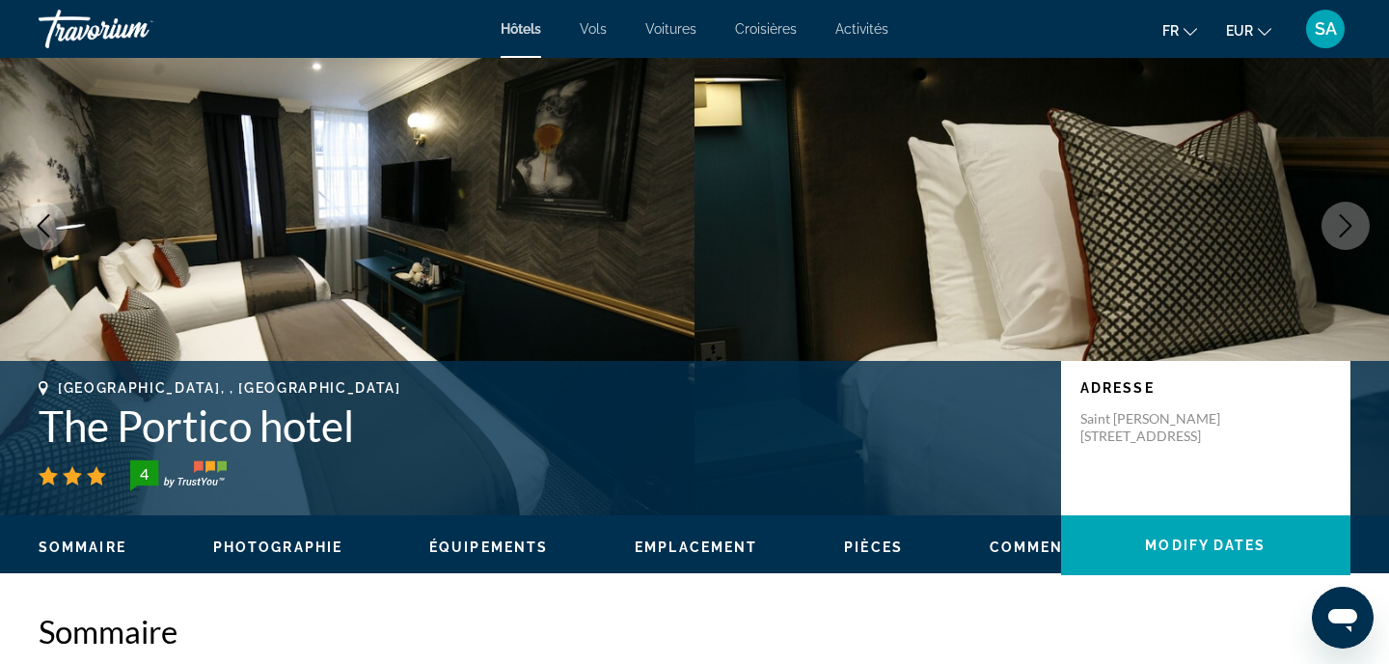
click at [124, 430] on h1 "The Portico hotel" at bounding box center [540, 425] width 1003 height 50
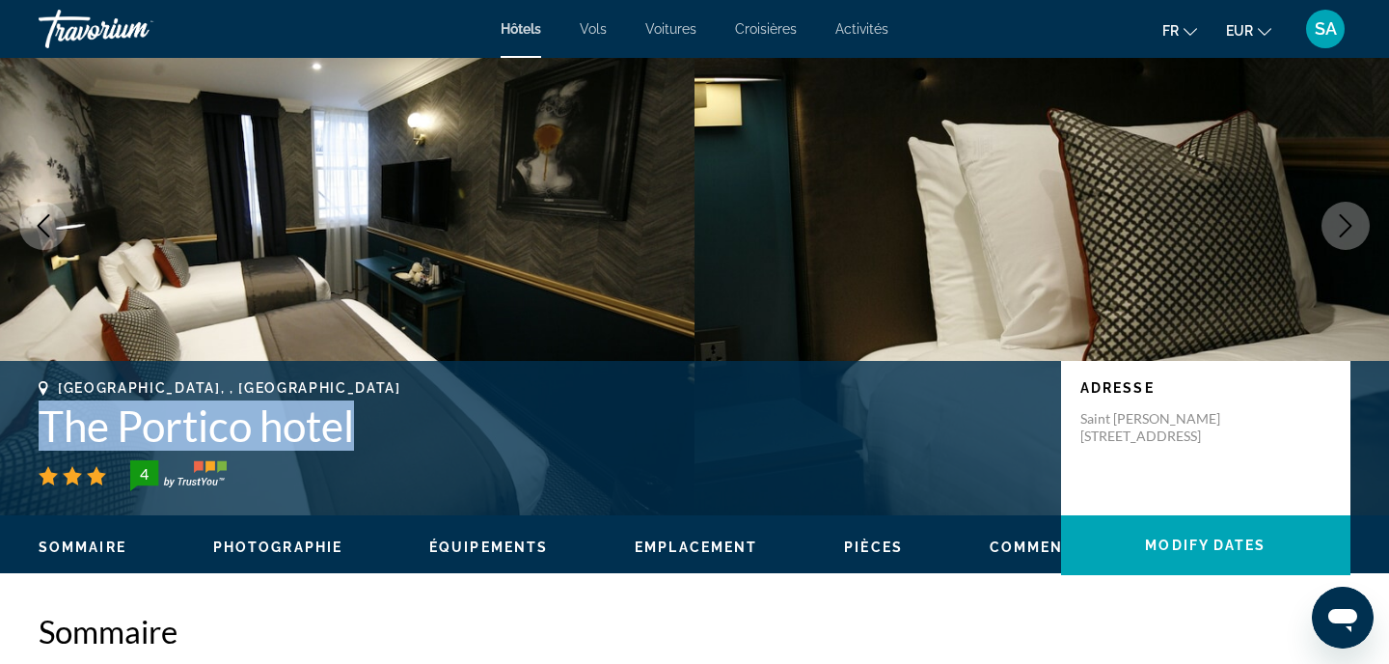
click at [124, 430] on h1 "The Portico hotel" at bounding box center [540, 425] width 1003 height 50
copy h1 "The Portico hotel"
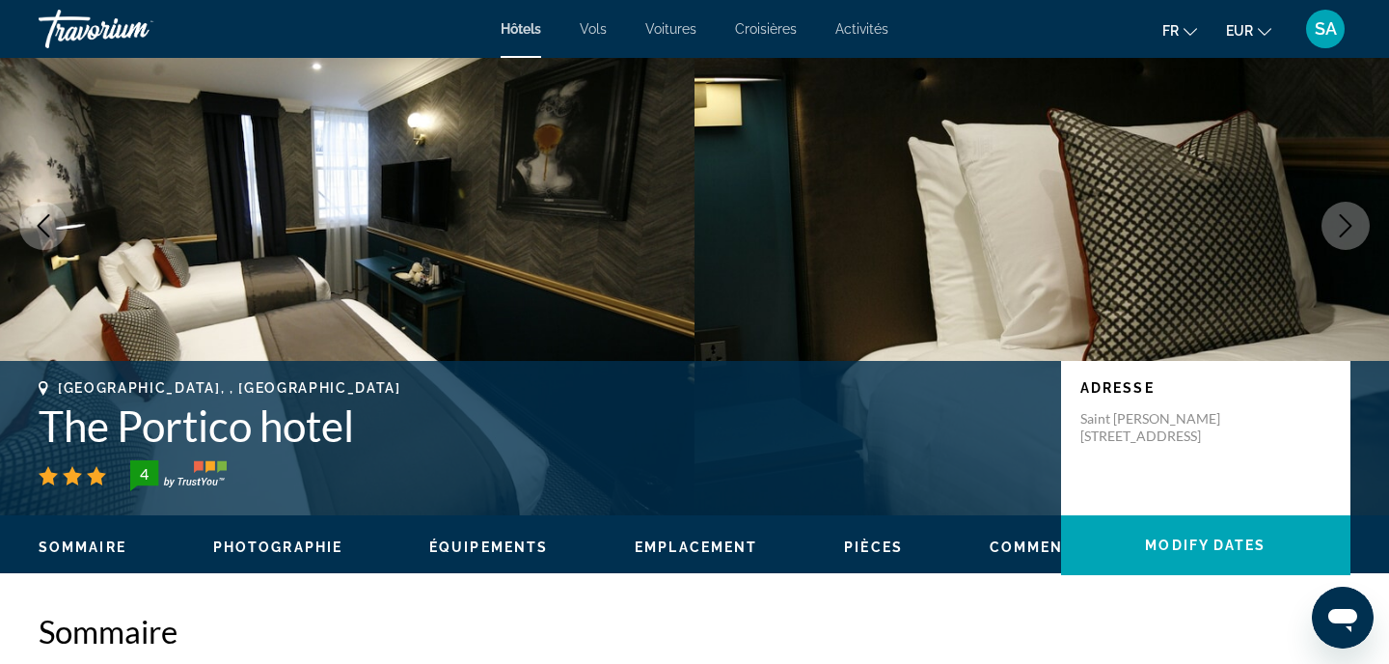
click at [300, 613] on h2 "Sommaire" at bounding box center [695, 631] width 1312 height 39
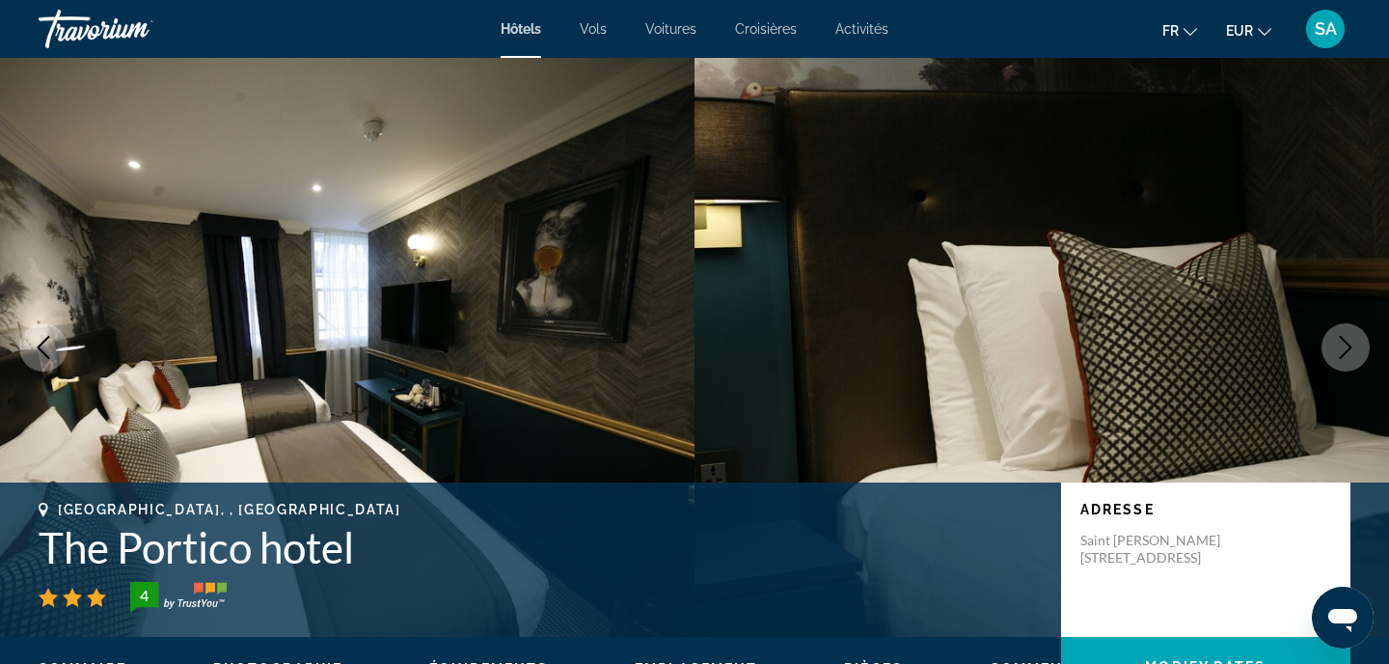
scroll to position [0, 0]
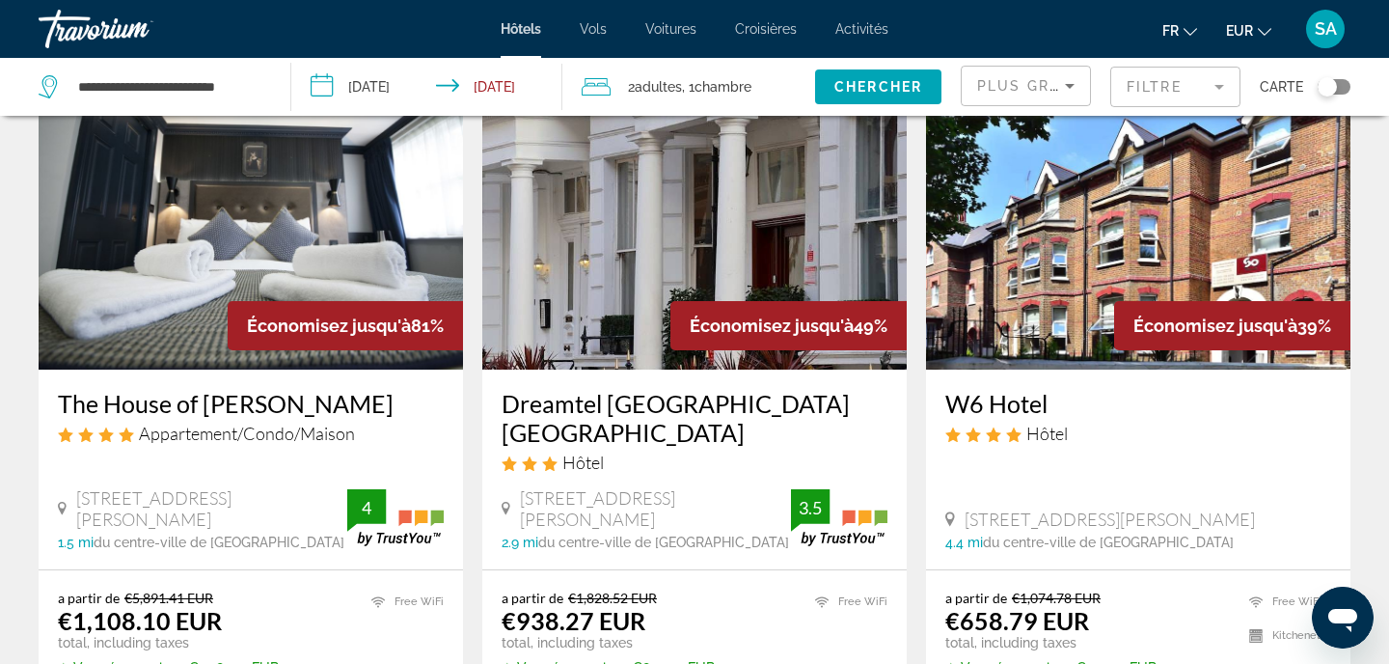
scroll to position [848, 0]
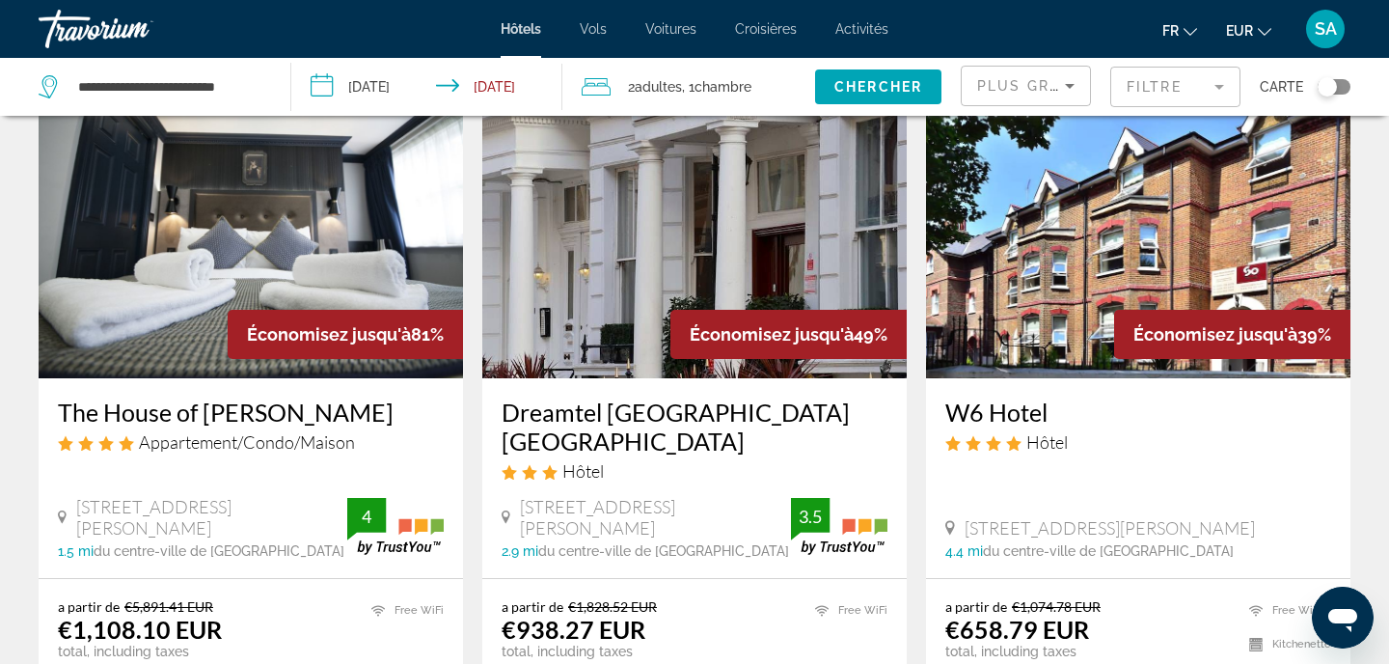
click at [1053, 242] on img "Main content" at bounding box center [1138, 223] width 424 height 309
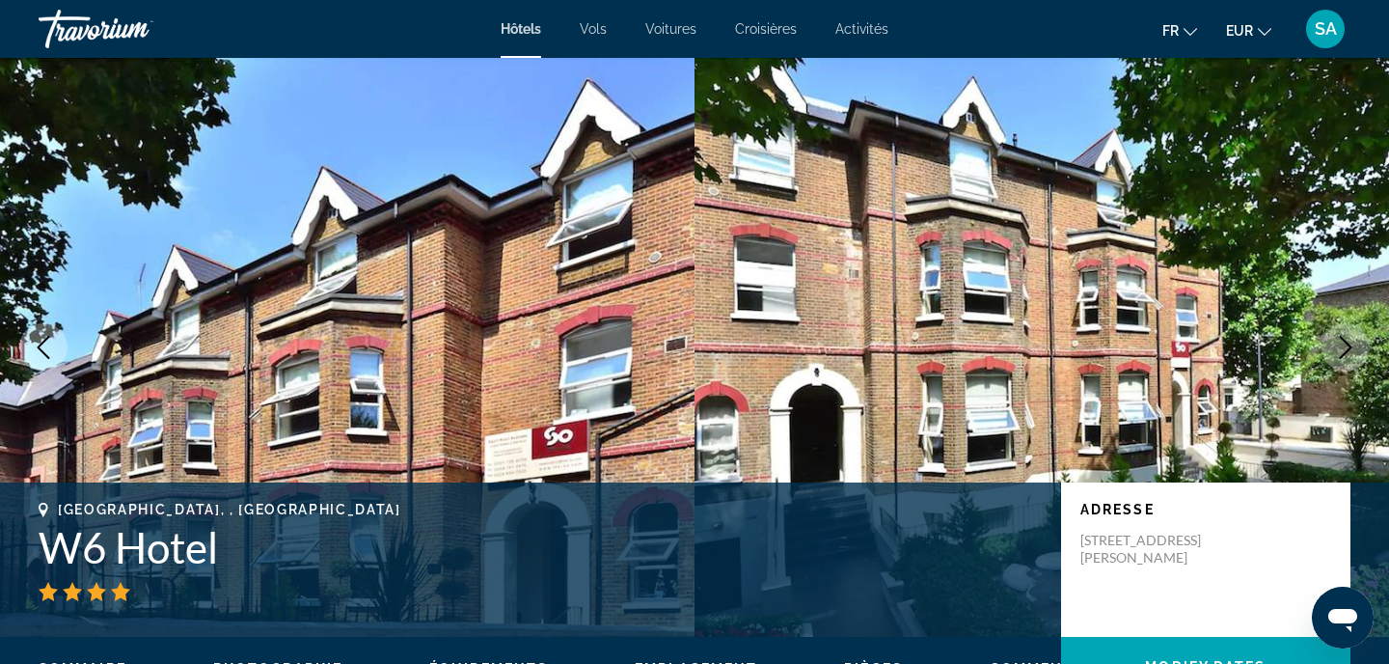
click at [124, 540] on h1 "W6 Hotel" at bounding box center [540, 547] width 1003 height 50
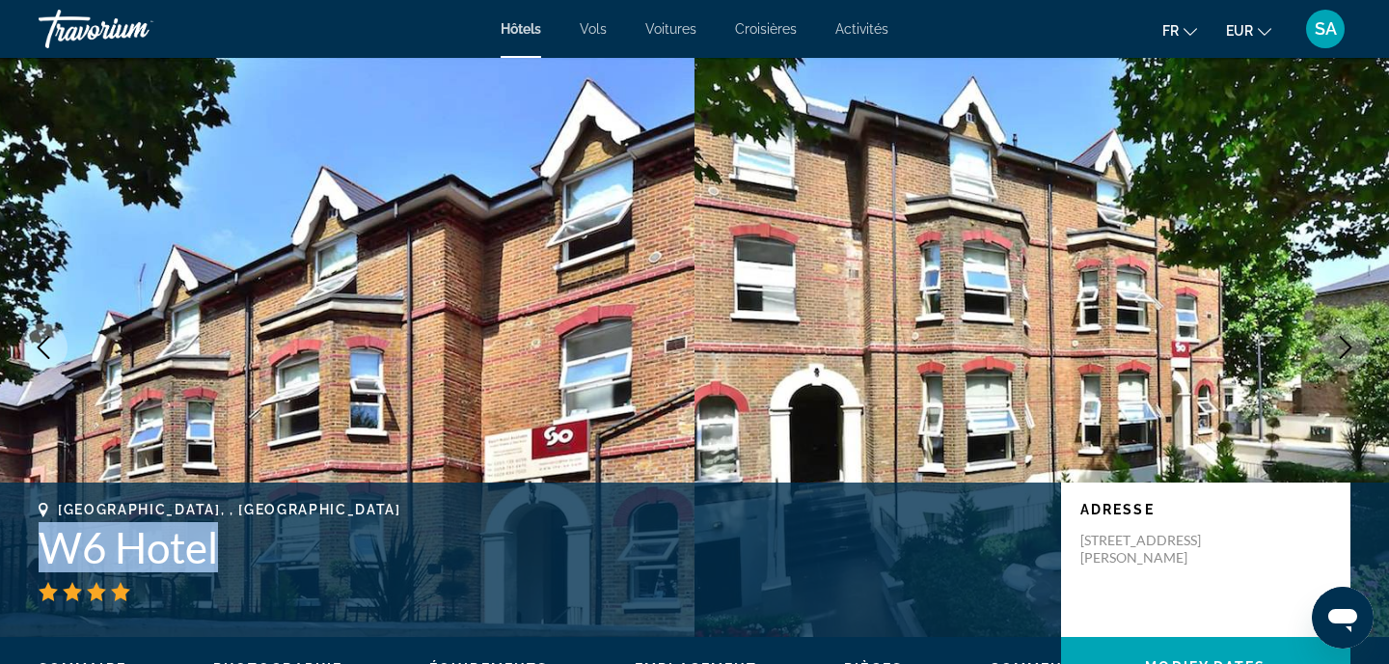
click at [124, 540] on h1 "W6 Hotel" at bounding box center [540, 547] width 1003 height 50
copy h1 "W6 Hotel"
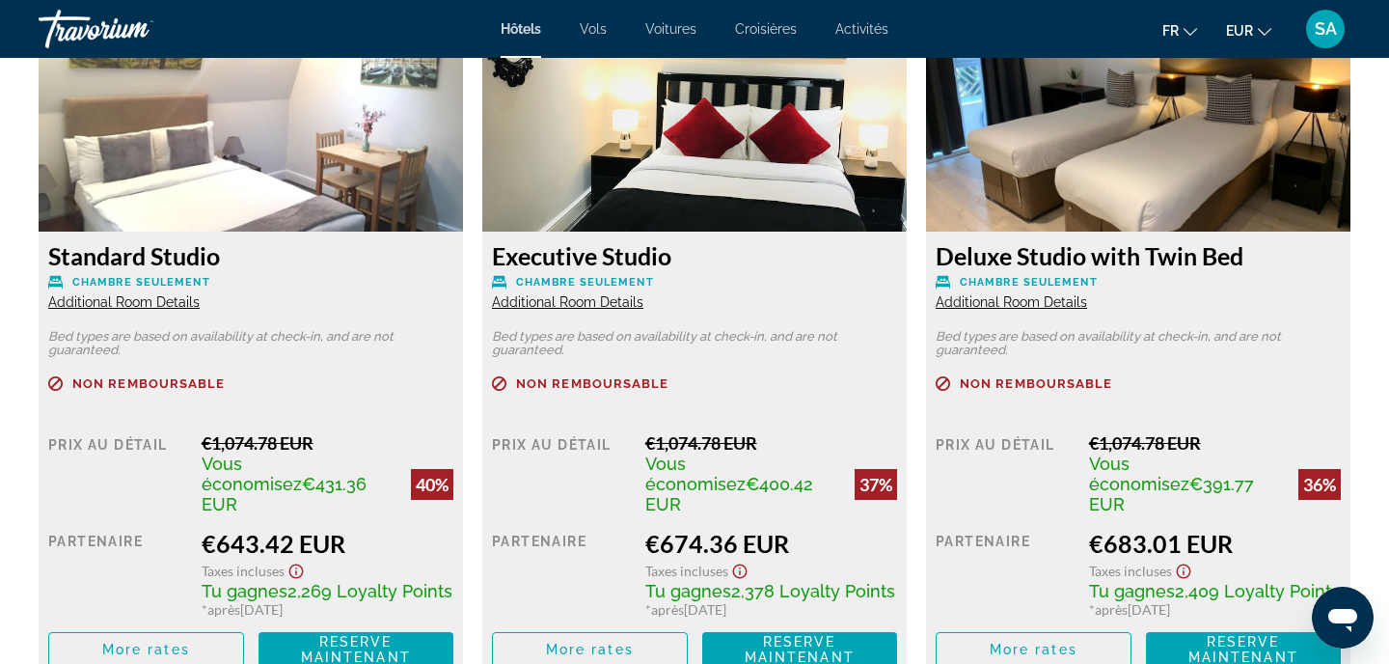
scroll to position [2628, 0]
